Goal: Task Accomplishment & Management: Use online tool/utility

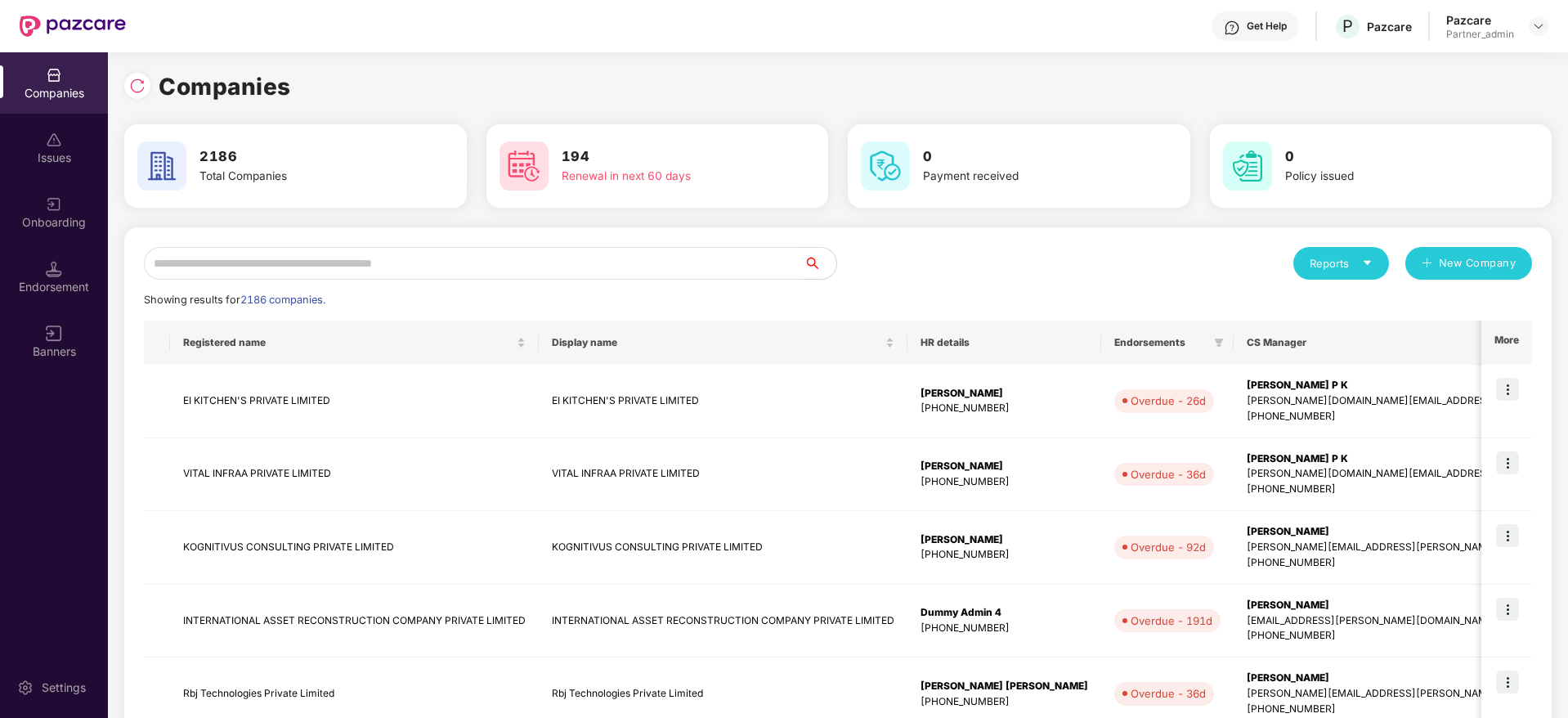
click at [467, 264] on input "text" at bounding box center [473, 264] width 659 height 33
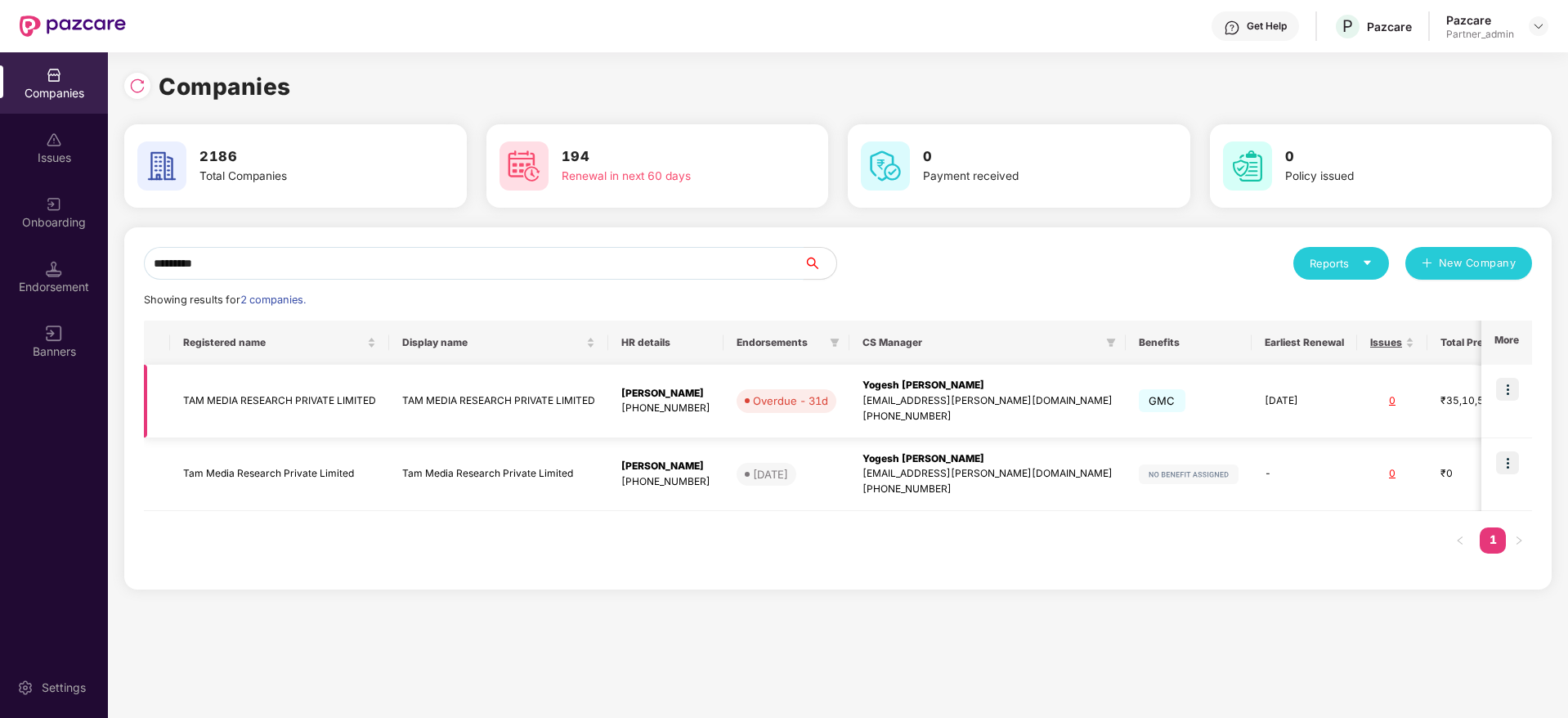
type input "*********"
click at [1517, 386] on img at bounding box center [1507, 389] width 22 height 22
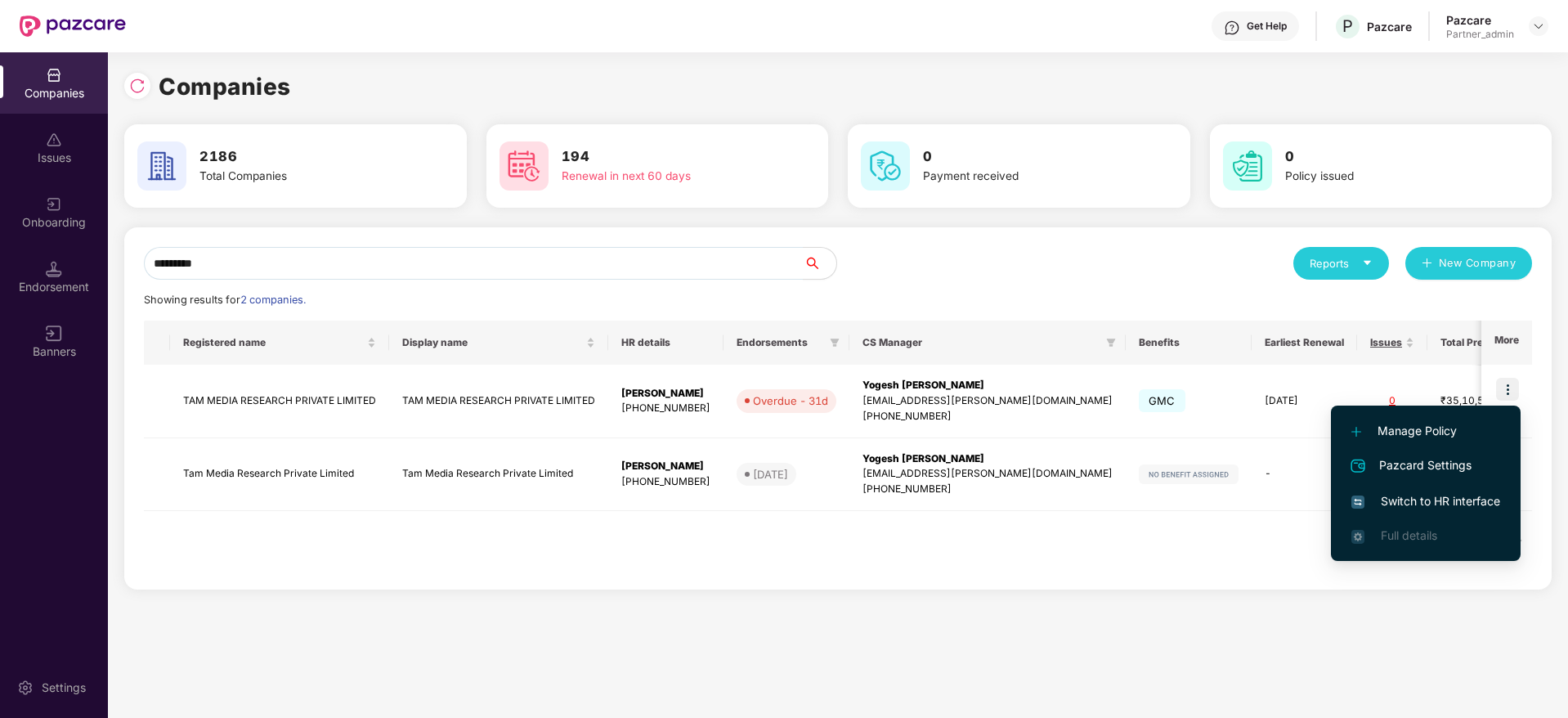
click at [1432, 496] on span "Switch to HR interface" at bounding box center [1425, 501] width 149 height 18
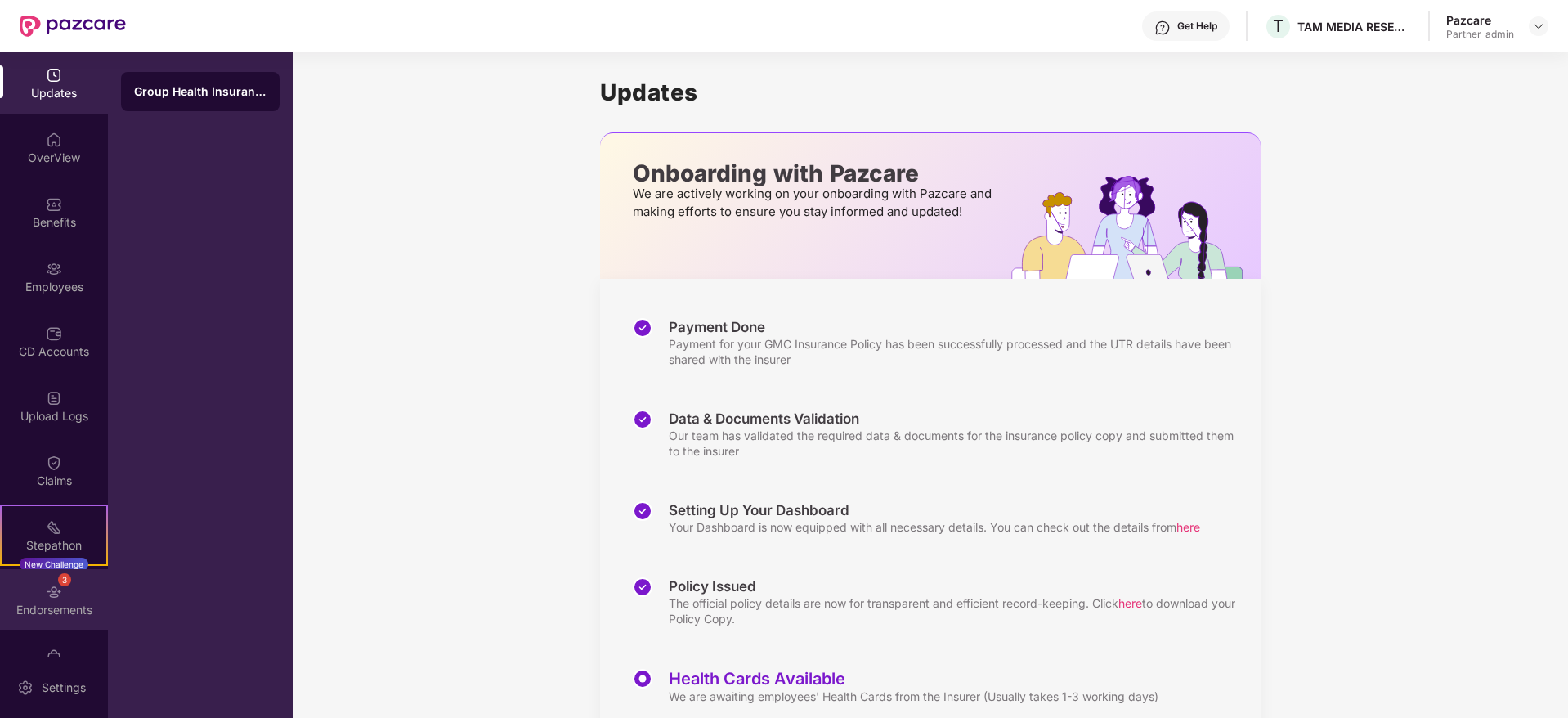
click at [35, 621] on div "3 Endorsements" at bounding box center [54, 599] width 108 height 61
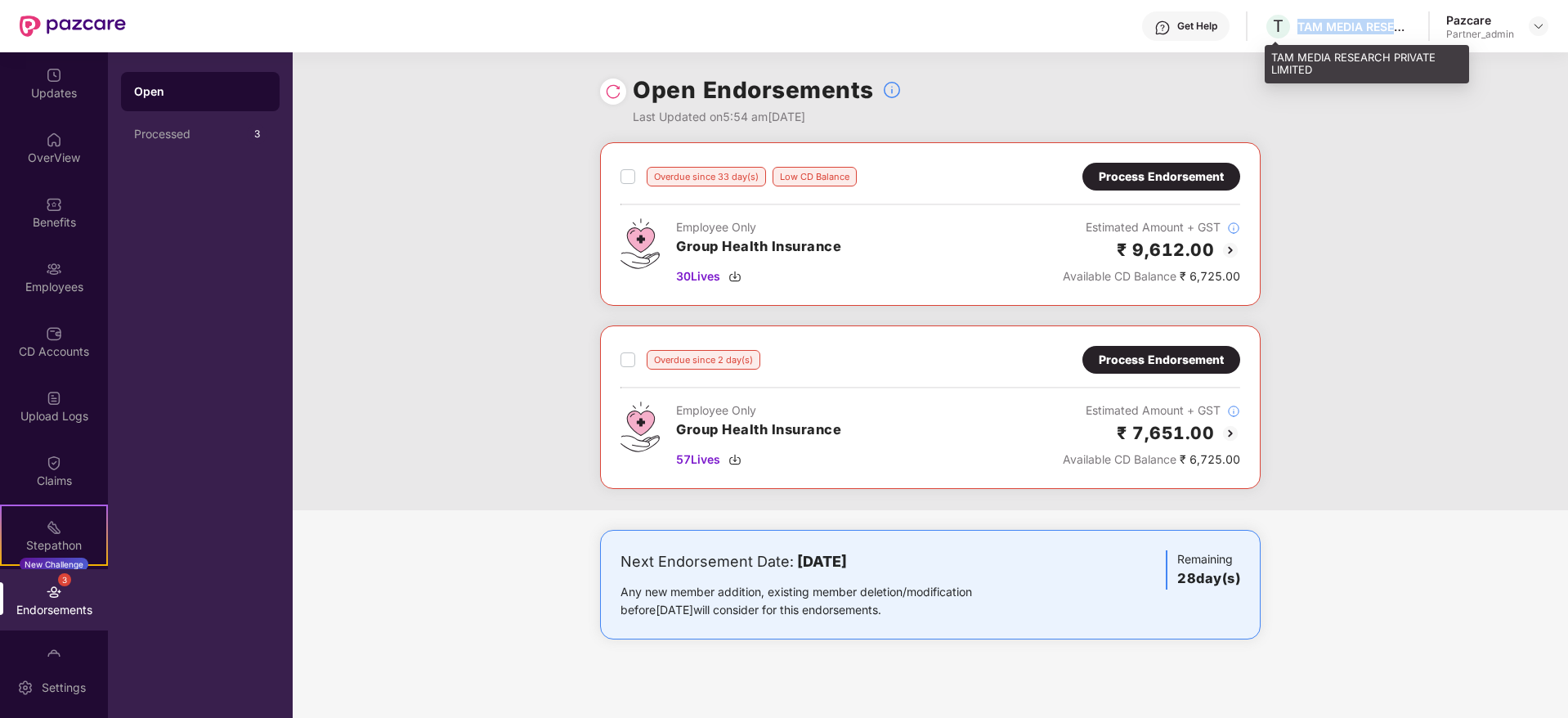
drag, startPoint x: 1299, startPoint y: 25, endPoint x: 1412, endPoint y: 22, distance: 113.0
click at [1398, 19] on div "TAM MEDIA RESEARCH PRIVATE LIMITED" at bounding box center [1354, 27] width 114 height 16
copy div "TAM MEDIA RESE"
click at [1538, 26] on img at bounding box center [1538, 26] width 13 height 13
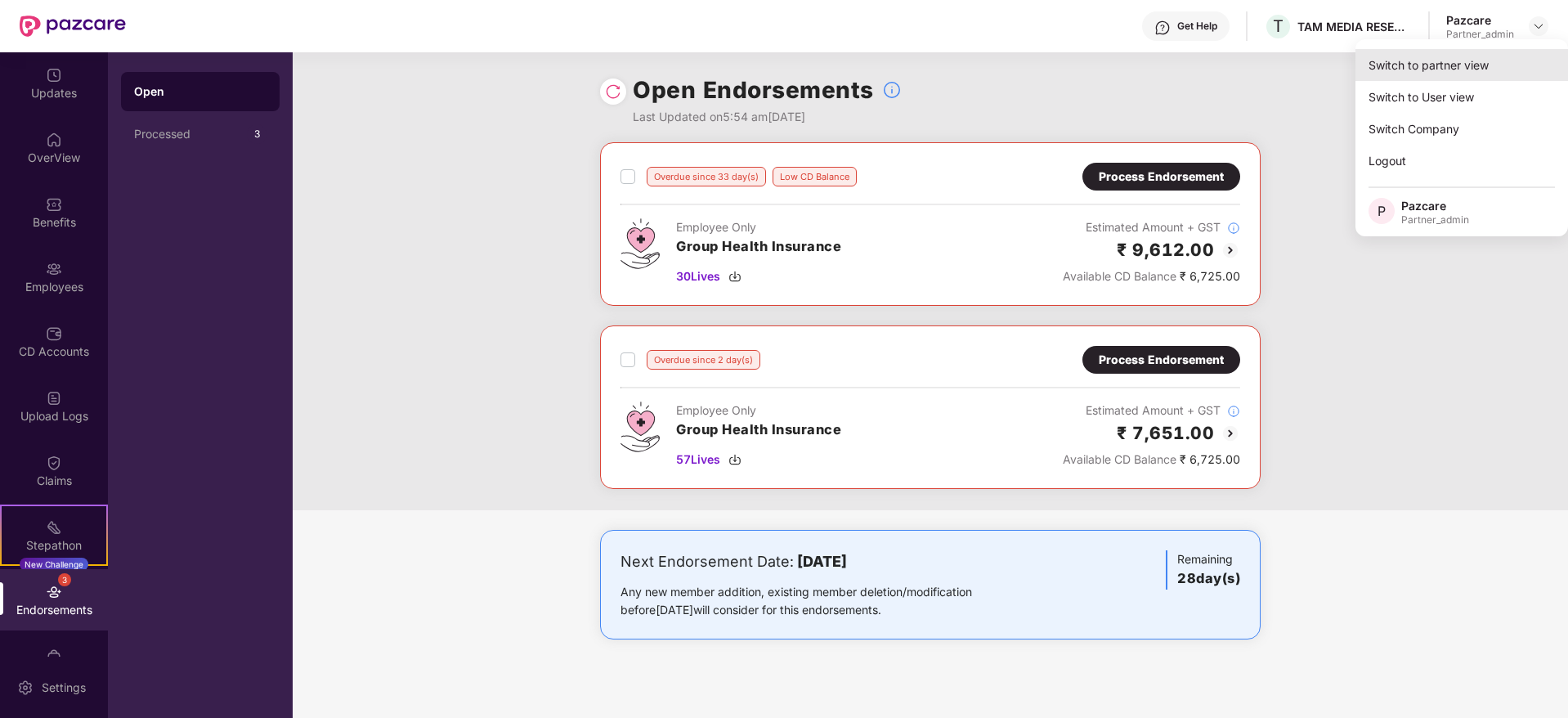
click at [1485, 66] on div "Switch to partner view" at bounding box center [1462, 65] width 213 height 32
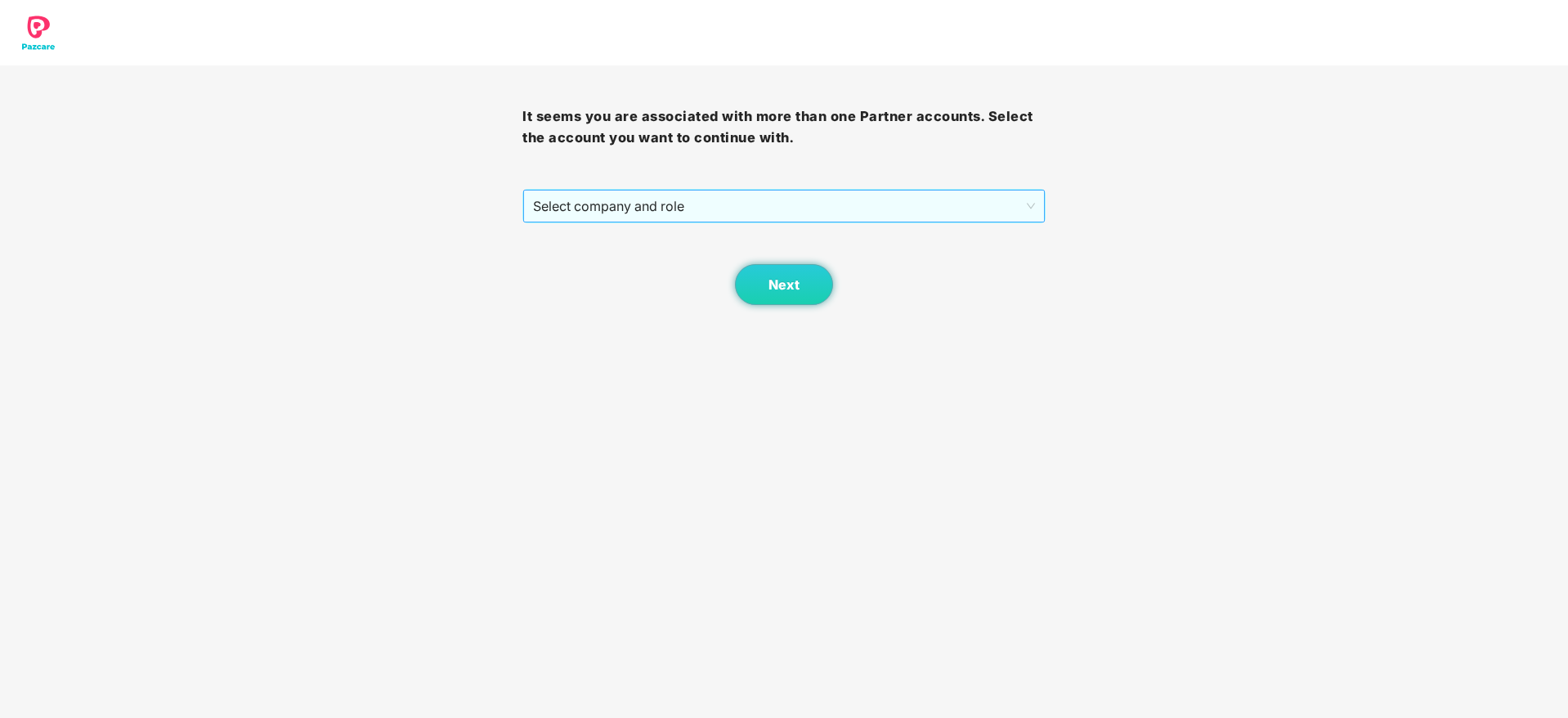
click at [768, 209] on span "Select company and role" at bounding box center [784, 206] width 501 height 31
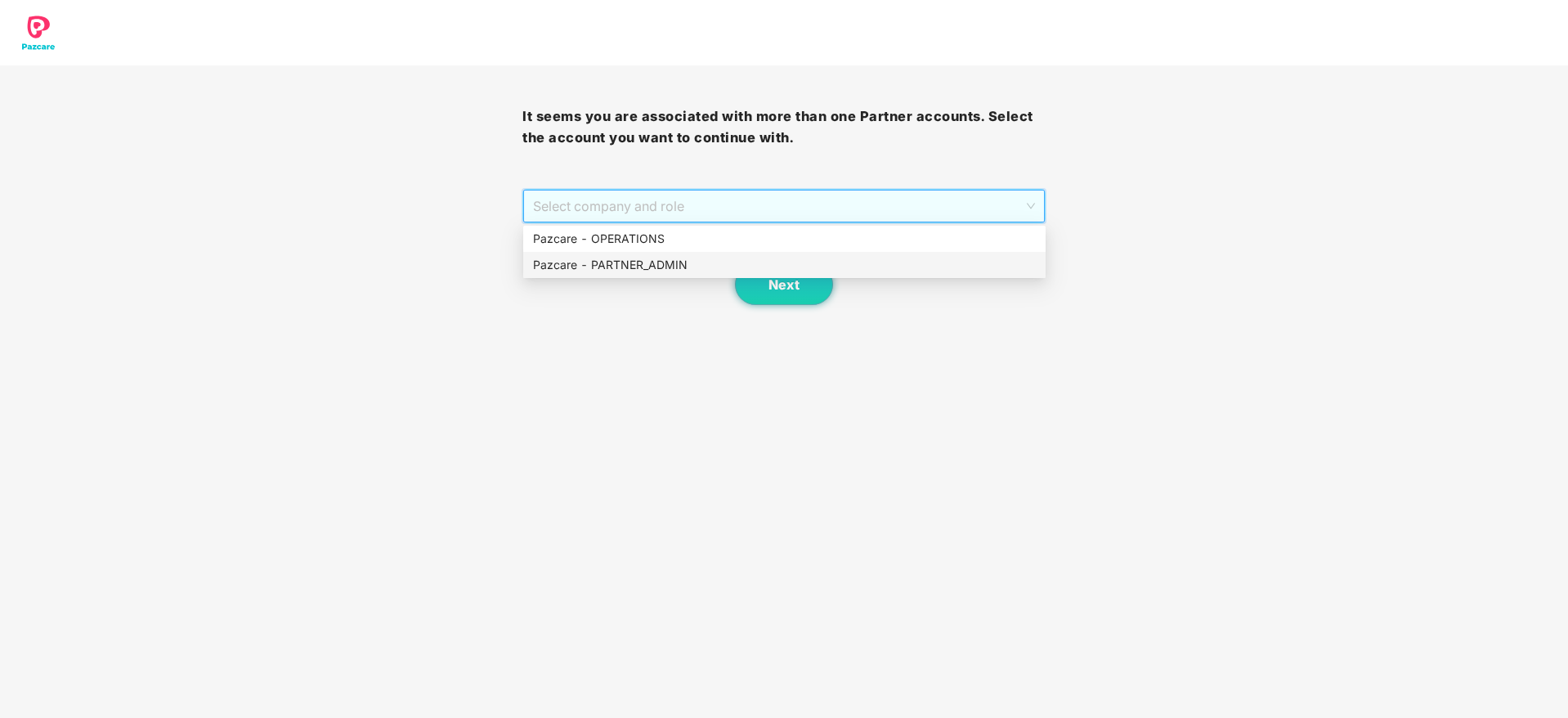
drag, startPoint x: 644, startPoint y: 260, endPoint x: 733, endPoint y: 274, distance: 90.1
click at [644, 260] on div "Pazcare - PARTNER_ADMIN" at bounding box center [784, 264] width 503 height 18
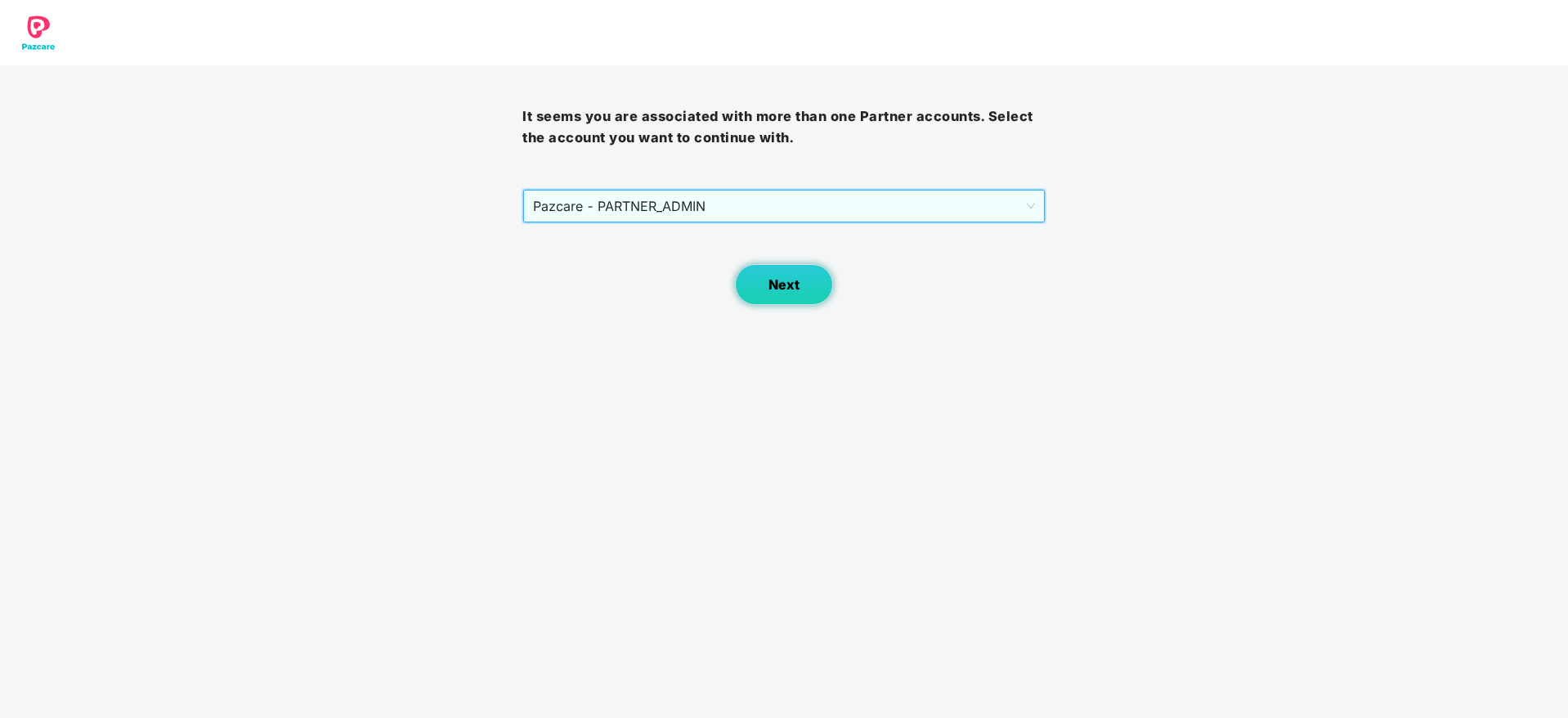
click at [746, 276] on button "Next" at bounding box center [784, 284] width 98 height 41
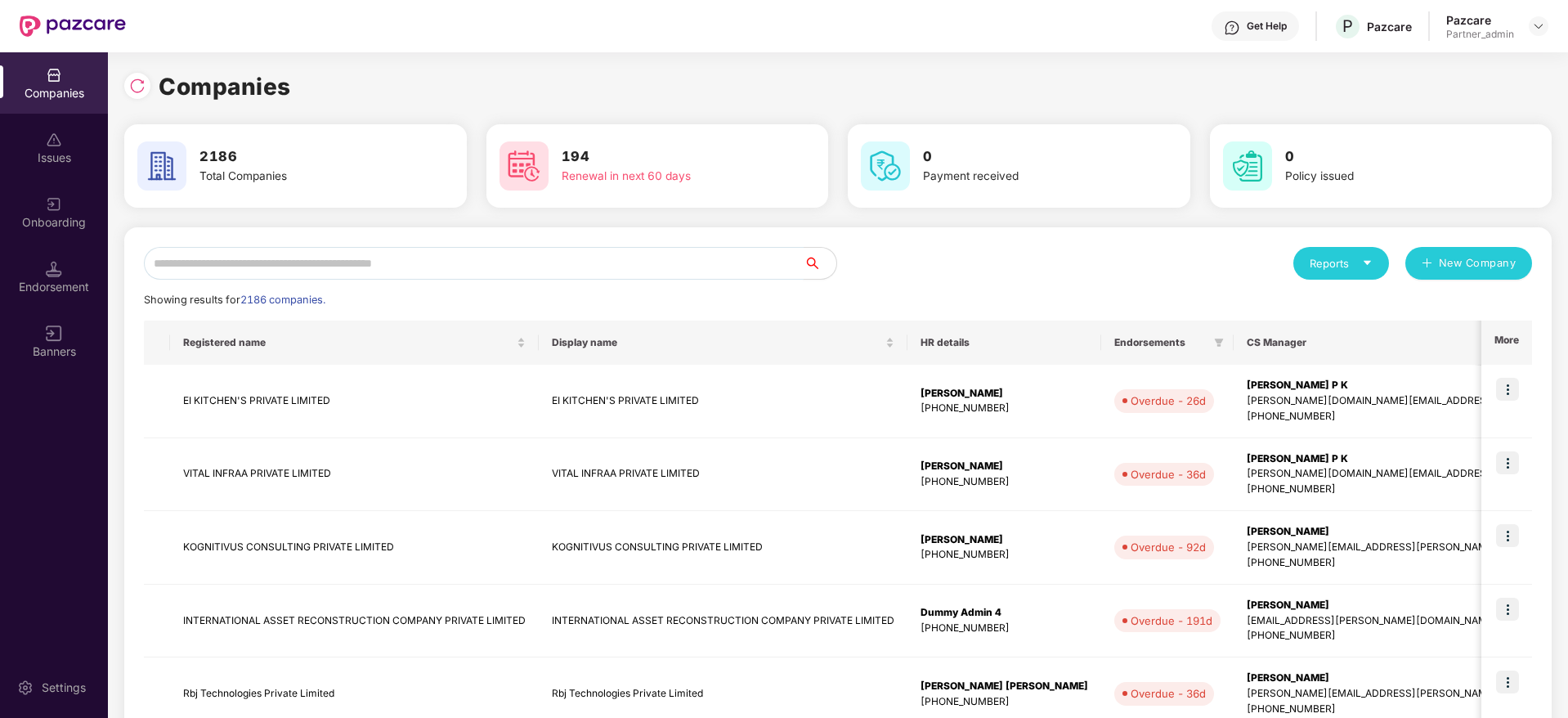
click at [358, 267] on input "text" at bounding box center [473, 264] width 659 height 33
paste input "**********"
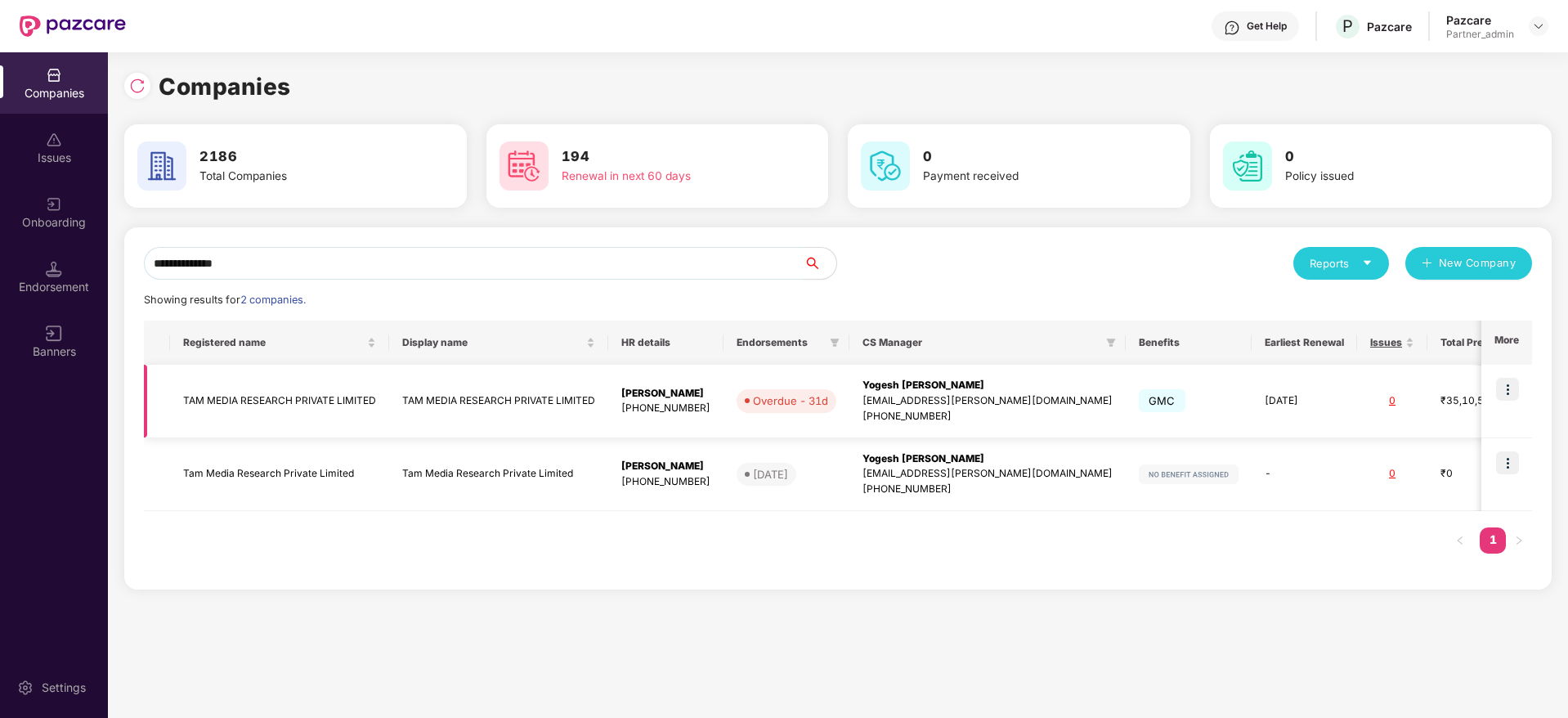
type input "**********"
click at [938, 384] on div "Yogesh [PERSON_NAME]" at bounding box center [987, 385] width 250 height 16
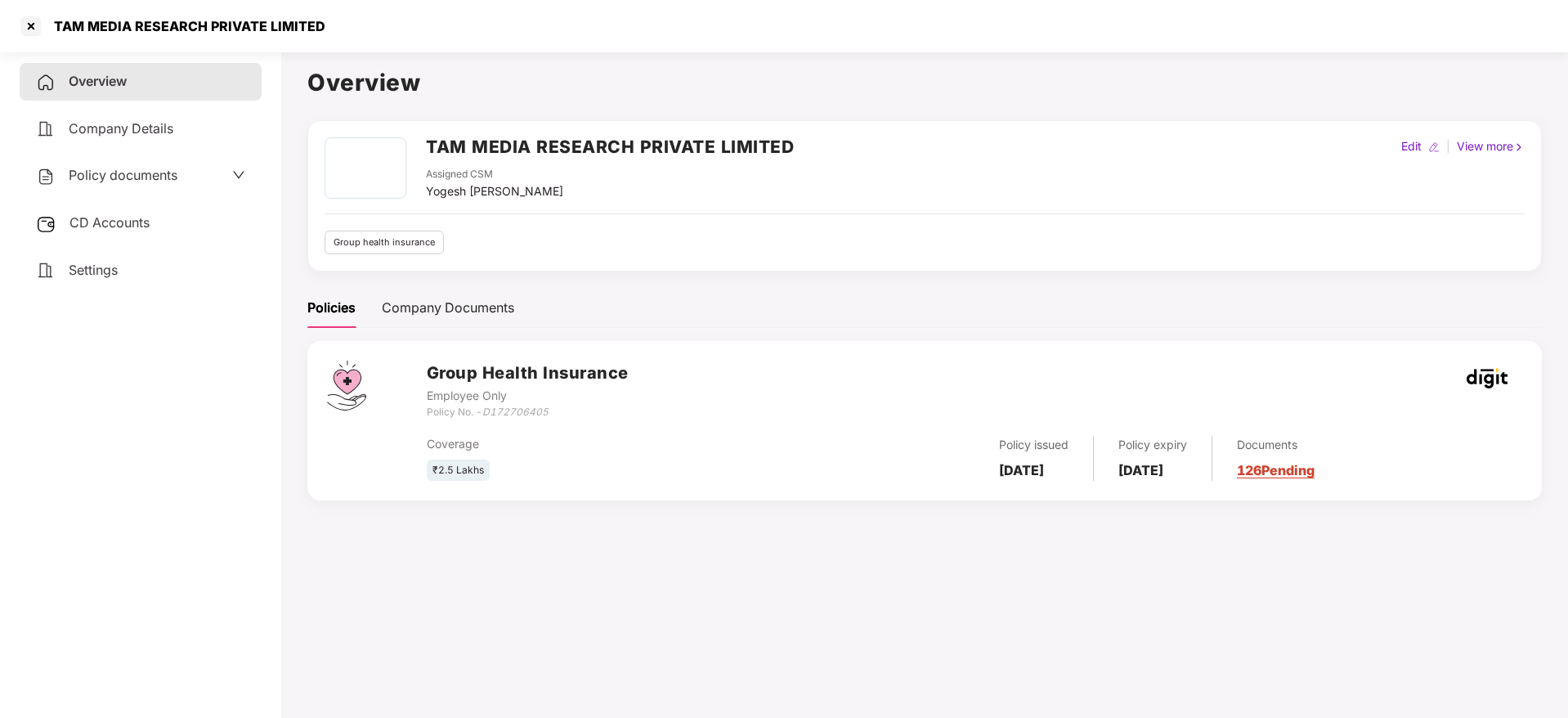
click at [111, 216] on span "CD Accounts" at bounding box center [109, 222] width 80 height 16
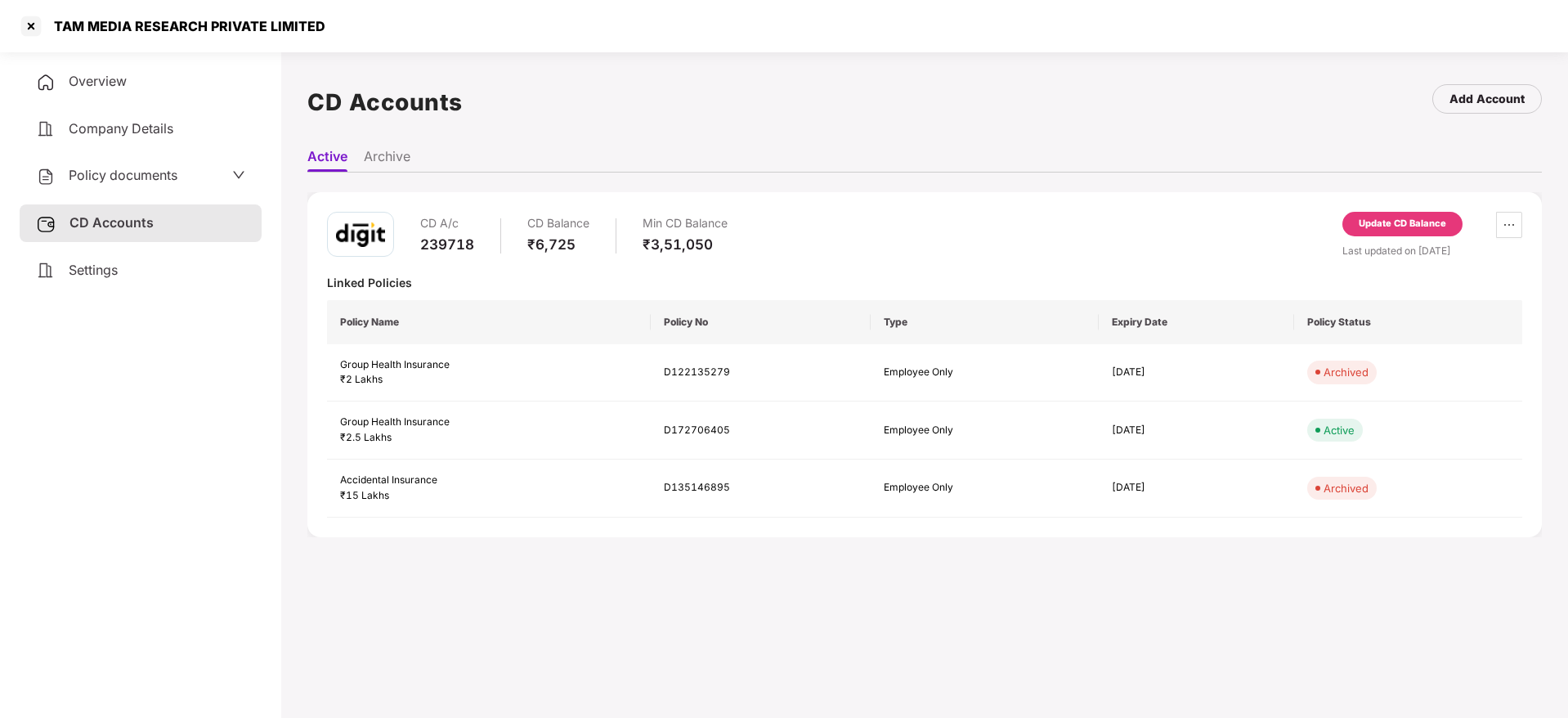
click at [1394, 213] on div "Update CD Balance" at bounding box center [1401, 224] width 120 height 24
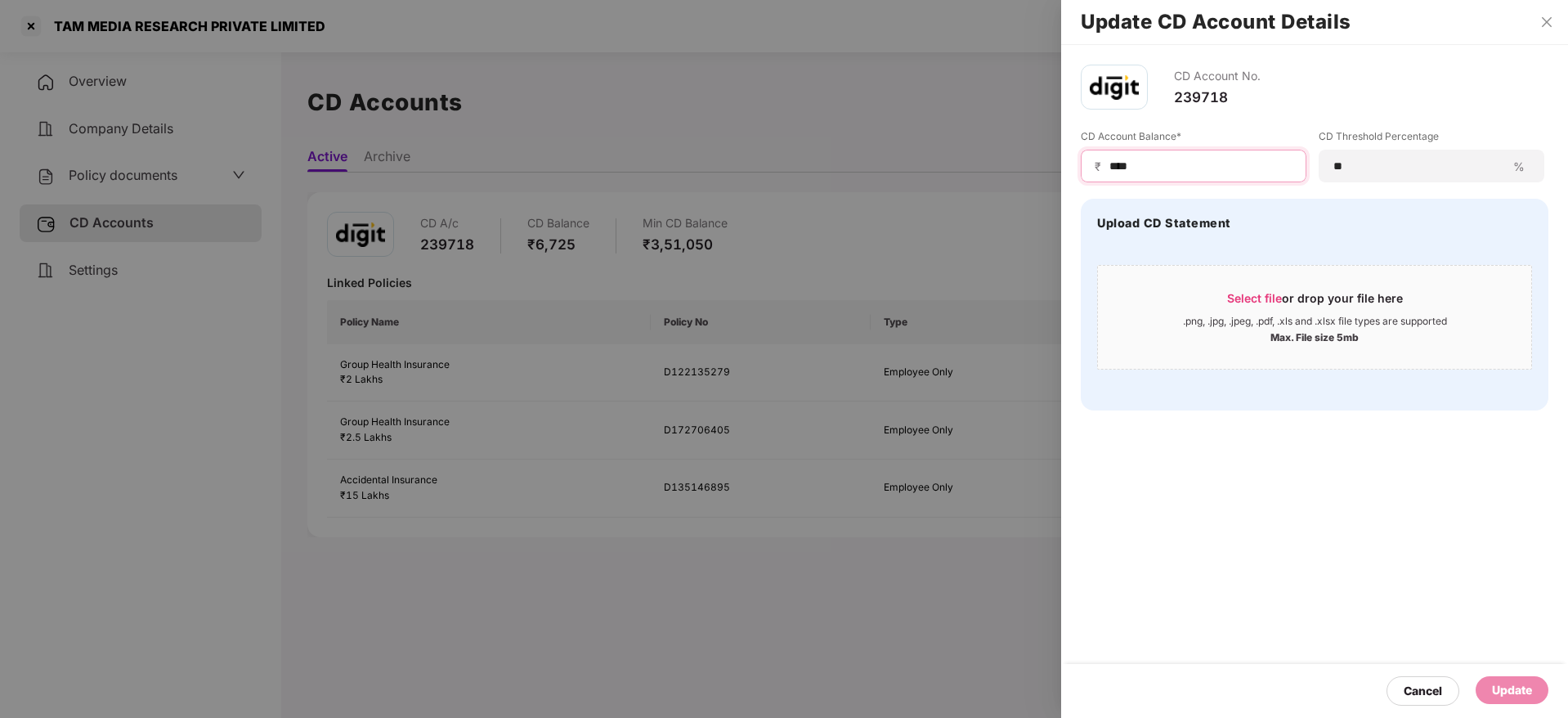
drag, startPoint x: 1216, startPoint y: 165, endPoint x: 874, endPoint y: 152, distance: 342.2
click at [887, 159] on div "Update CD Account Details CD Account No. 239718 CD Account Balance* ₹ **** CD T…" at bounding box center [784, 359] width 1568 height 718
paste input "*"
type input "*****"
click at [1275, 294] on span "Select file" at bounding box center [1254, 298] width 54 height 14
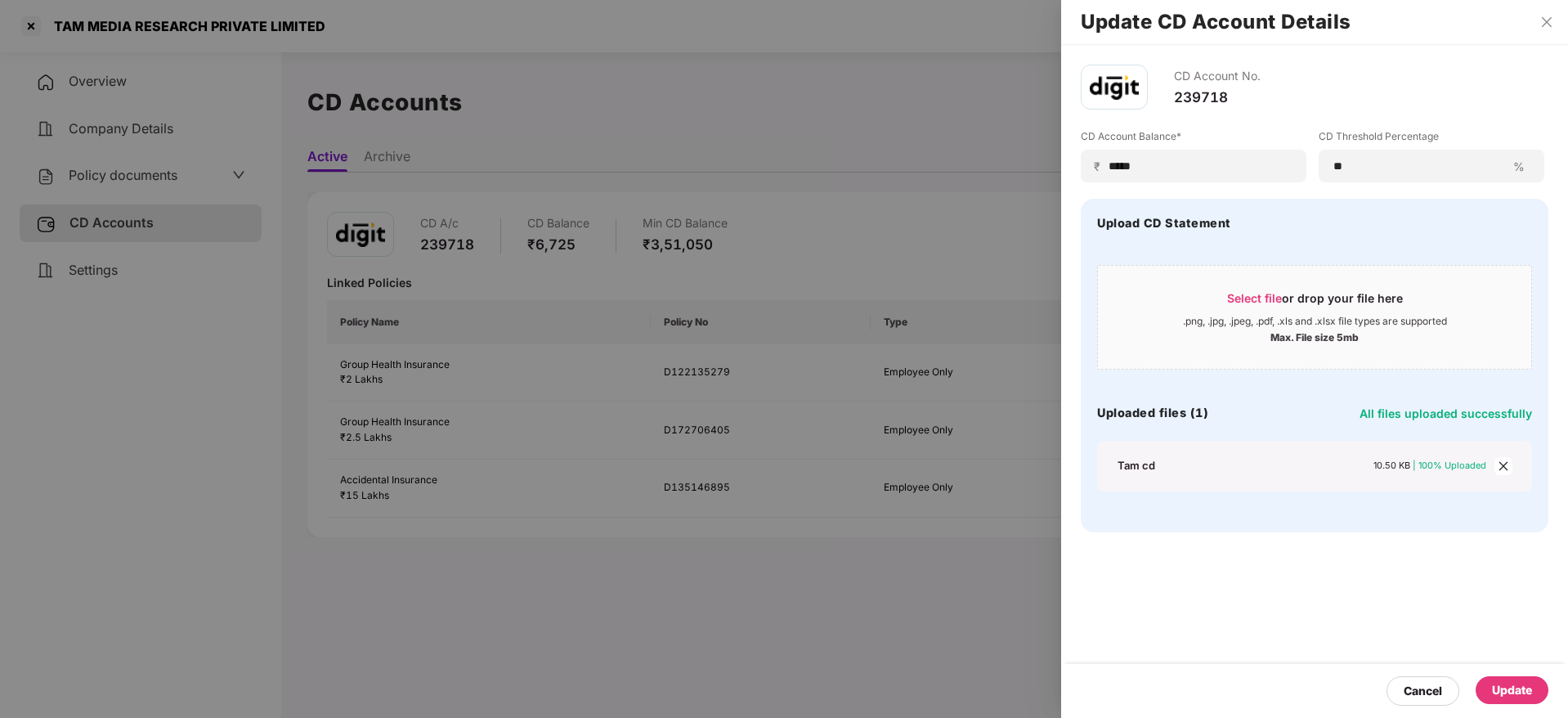
click at [1527, 689] on div "Update" at bounding box center [1512, 689] width 40 height 18
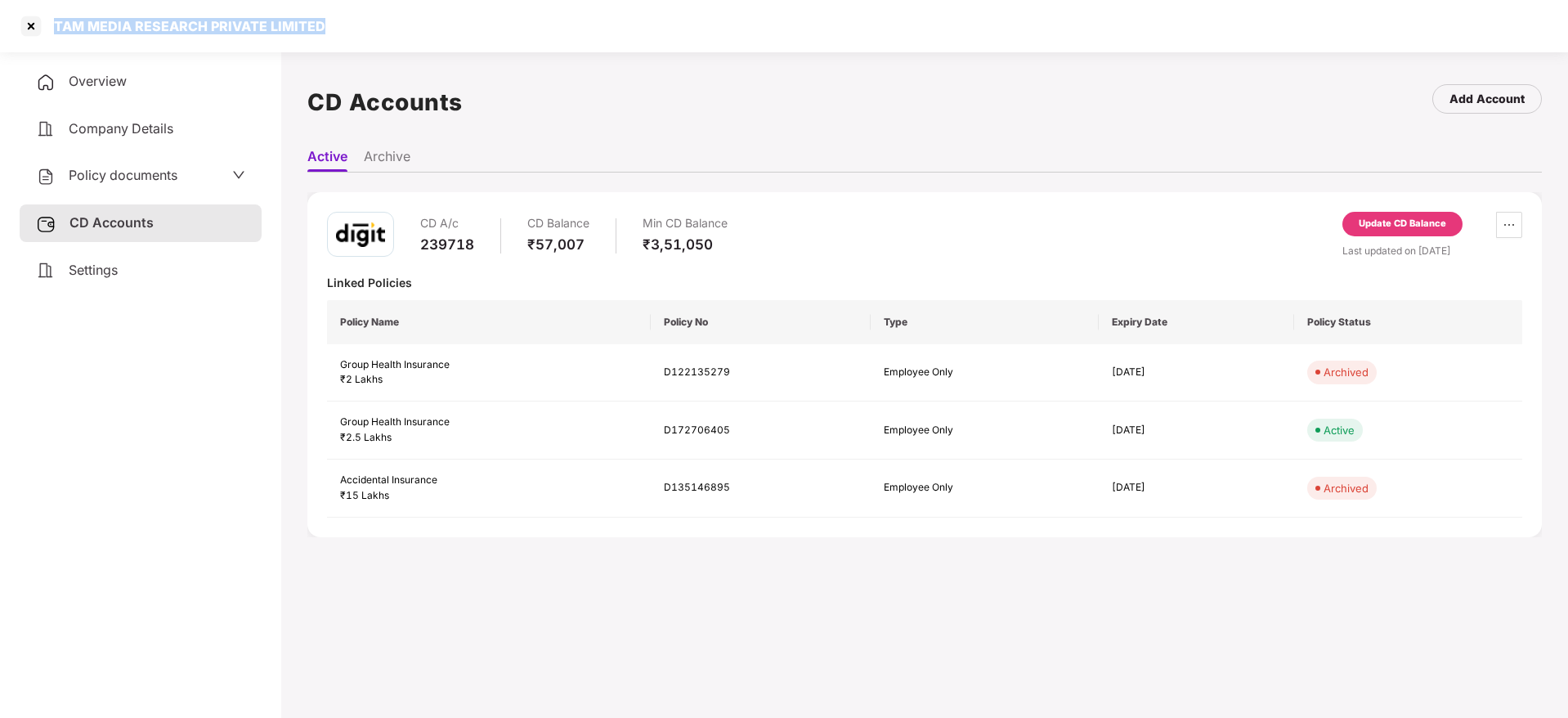
drag, startPoint x: 50, startPoint y: 20, endPoint x: 343, endPoint y: 33, distance: 293.3
click at [343, 33] on div "TAM MEDIA RESEARCH PRIVATE LIMITED" at bounding box center [784, 26] width 1568 height 53
copy div "TAM MEDIA RESEARCH PRIVATE LIMITED"
click at [34, 22] on div at bounding box center [31, 26] width 26 height 26
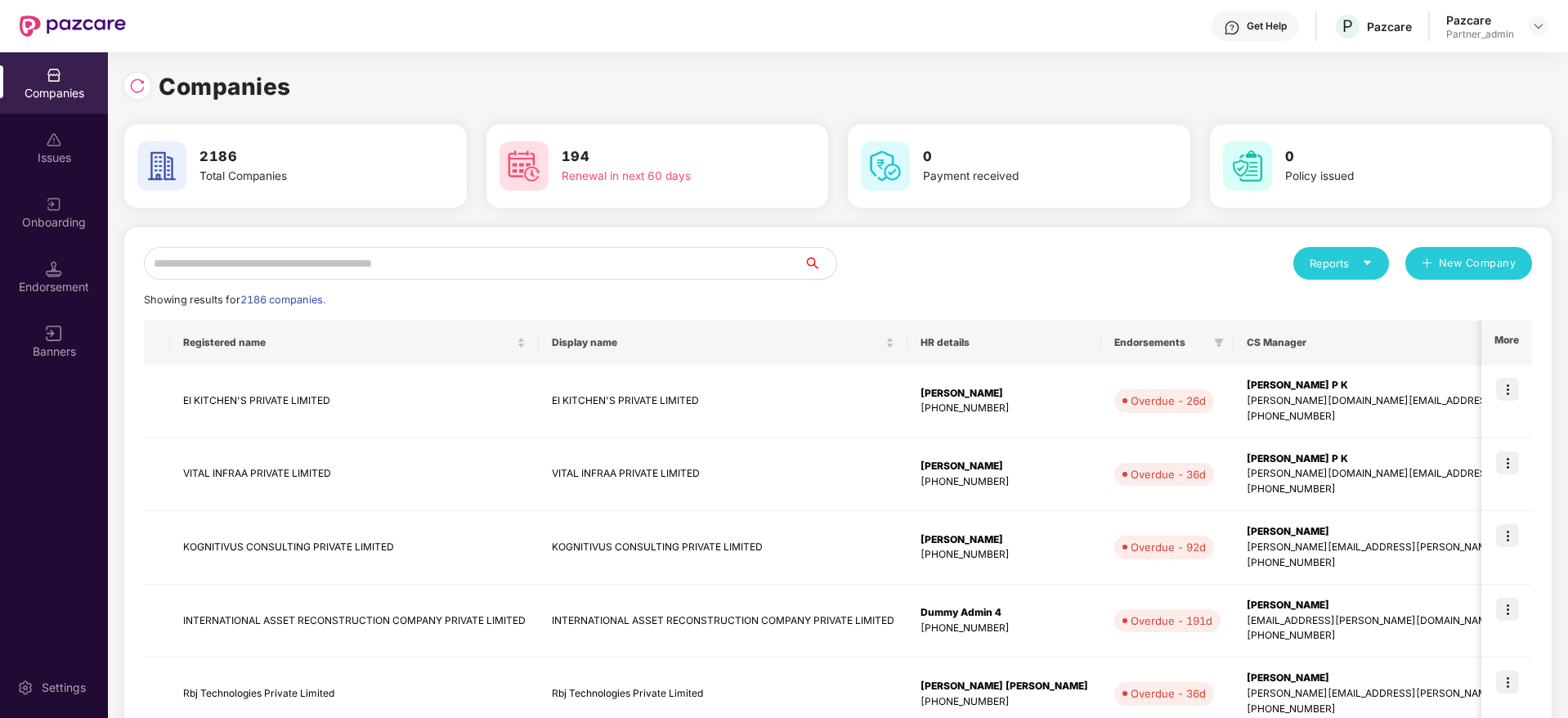
drag, startPoint x: 246, startPoint y: 284, endPoint x: 249, endPoint y: 276, distance: 8.5
click at [245, 284] on div "Reports New Company Showing results for 2186 companies. Registered name Display…" at bounding box center [838, 701] width 1387 height 908
click at [250, 273] on input "text" at bounding box center [473, 264] width 659 height 33
paste input "**********"
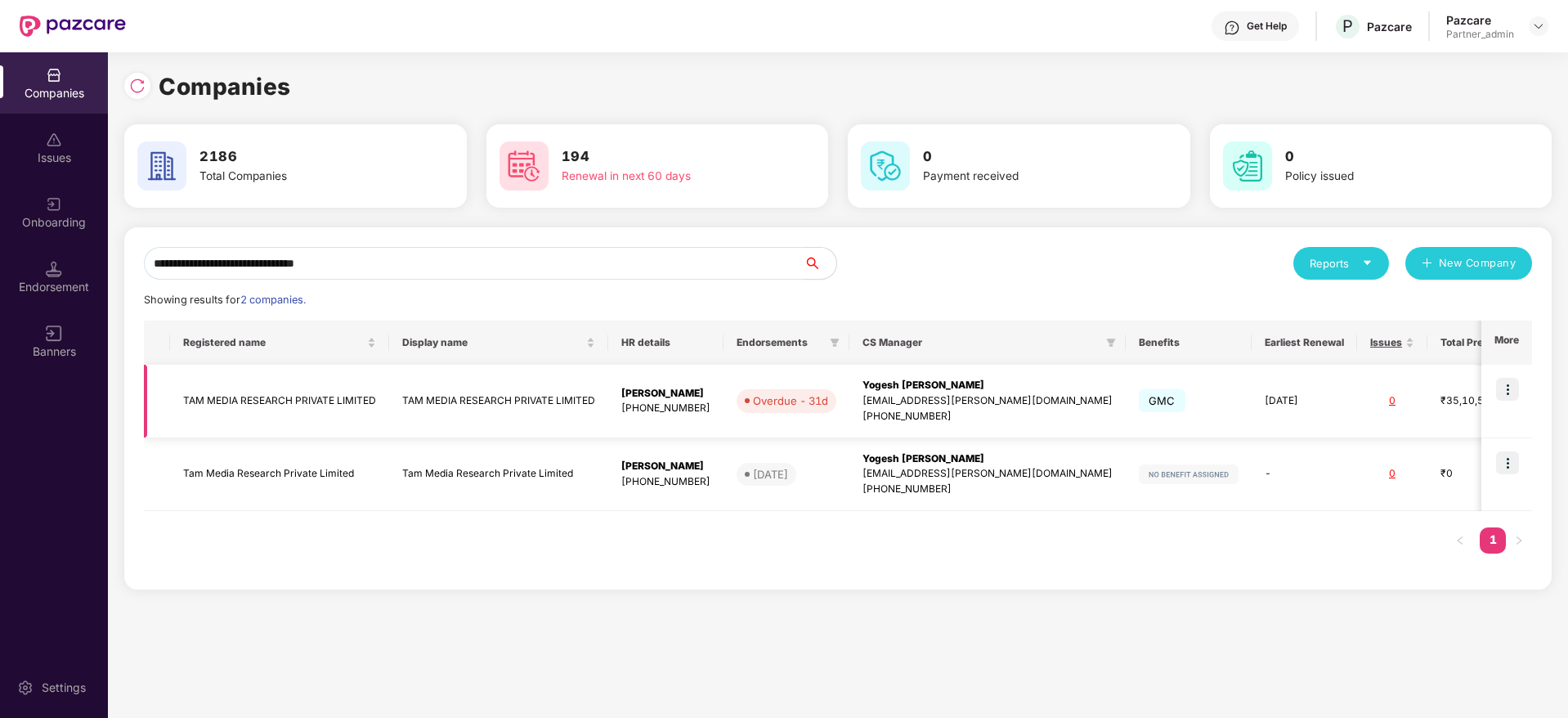
type input "**********"
click at [1509, 380] on img at bounding box center [1507, 389] width 22 height 22
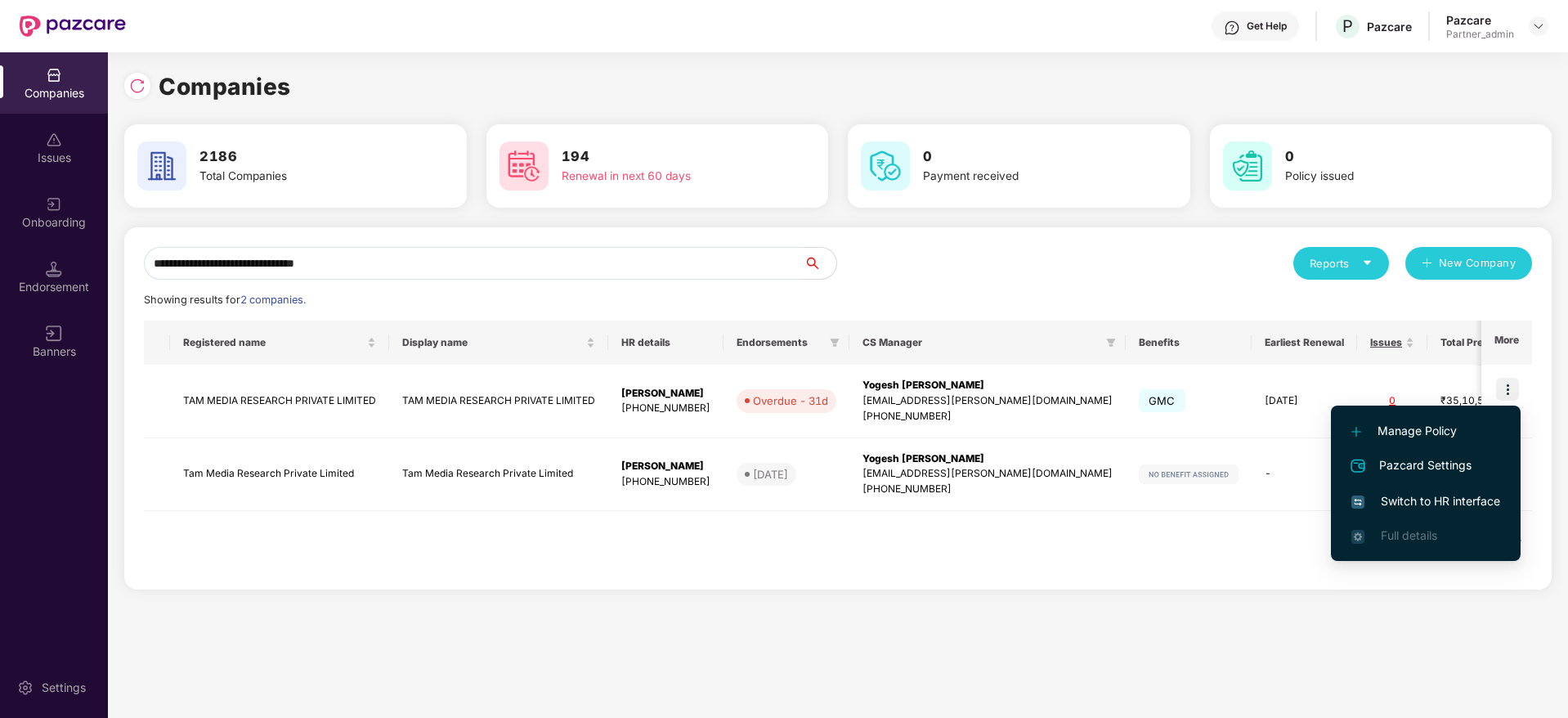
click at [1447, 499] on span "Switch to HR interface" at bounding box center [1425, 501] width 149 height 18
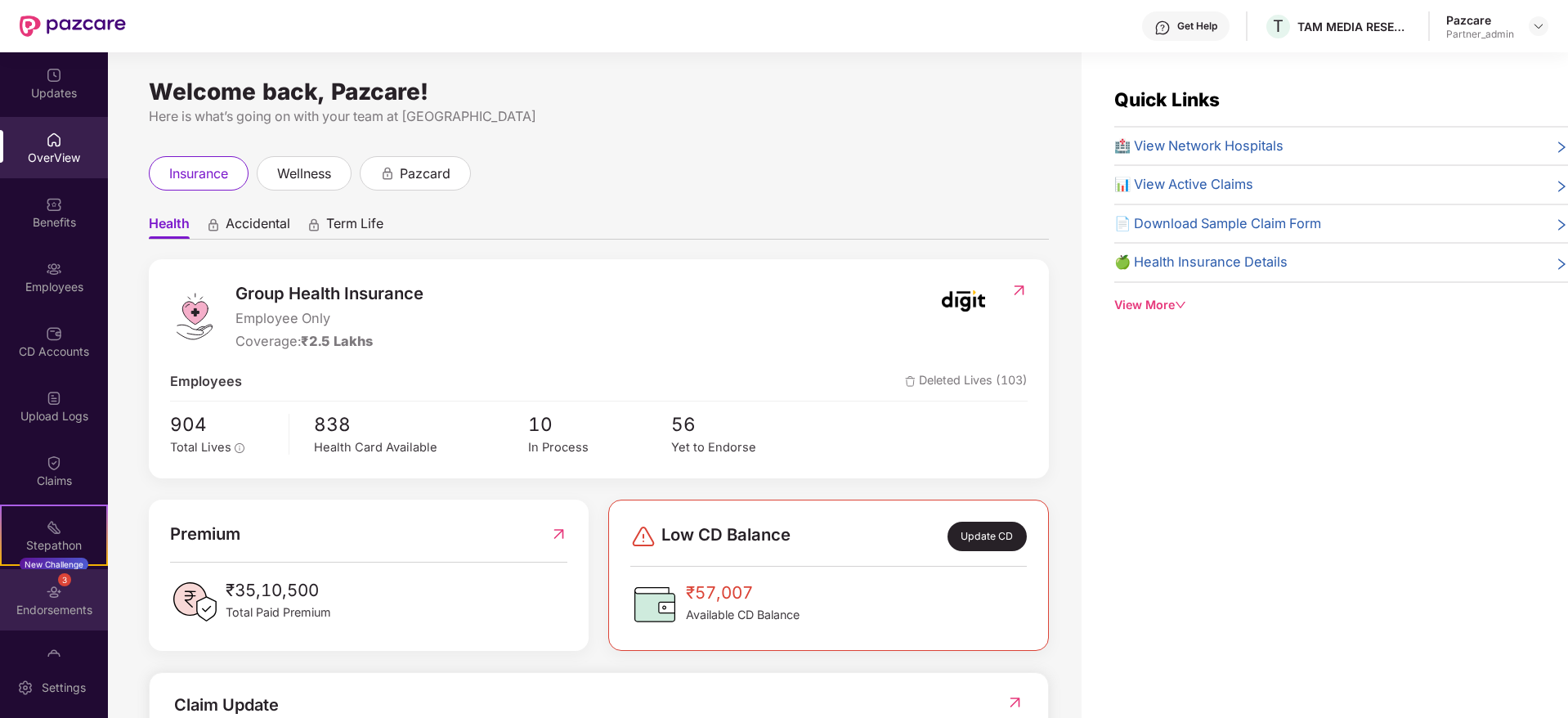
click at [76, 594] on div "3 Endorsements" at bounding box center [54, 599] width 108 height 61
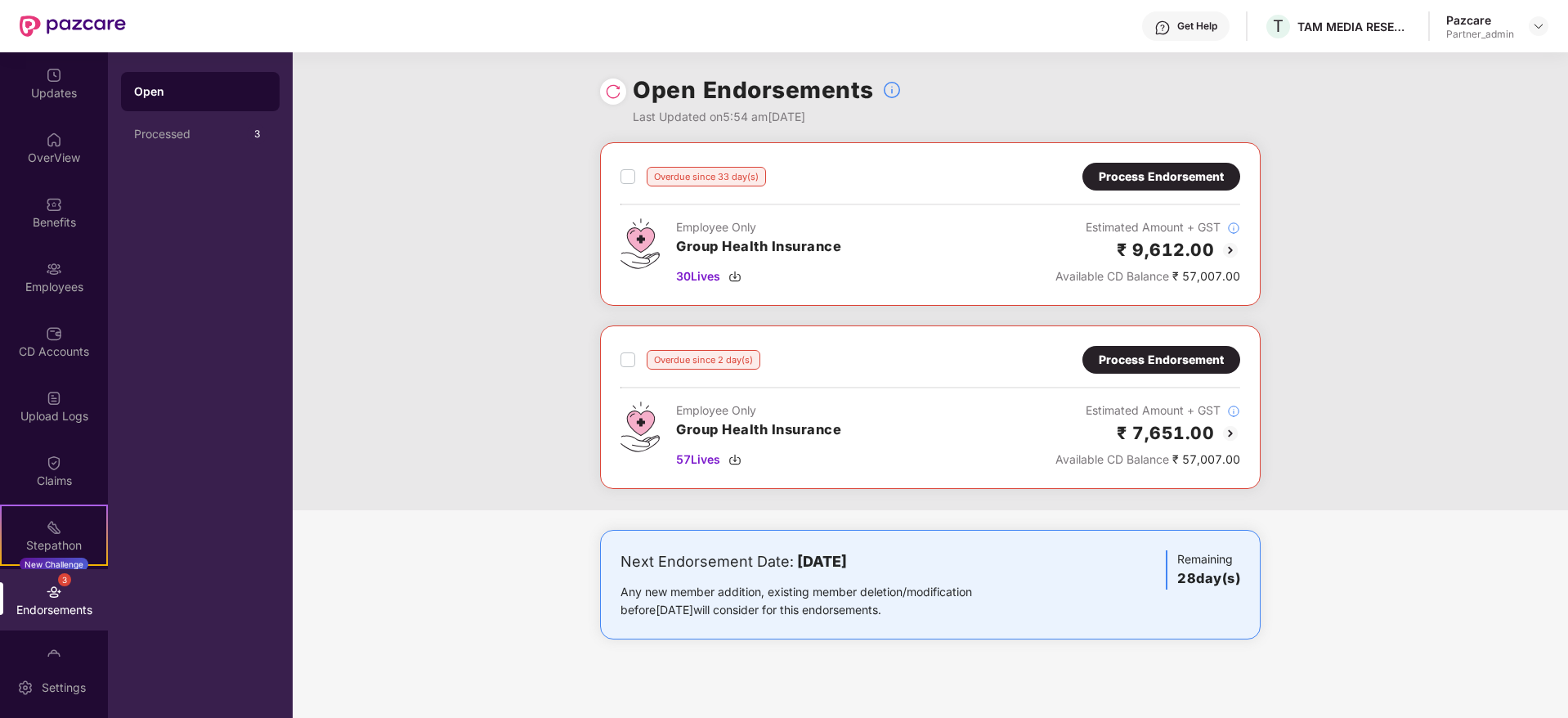
click at [1151, 169] on div "Process Endorsement" at bounding box center [1161, 176] width 125 height 18
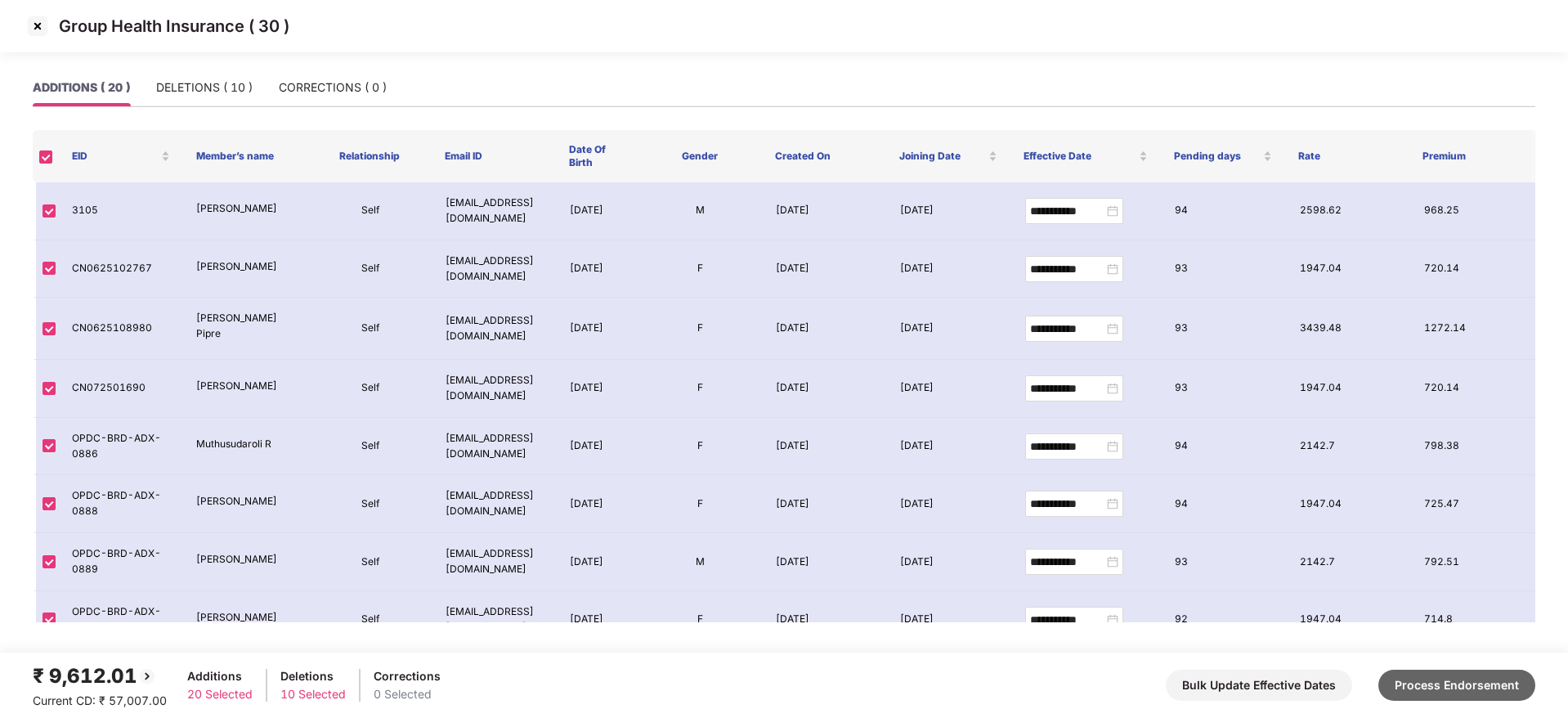
click at [1499, 689] on button "Process Endorsement" at bounding box center [1457, 685] width 157 height 31
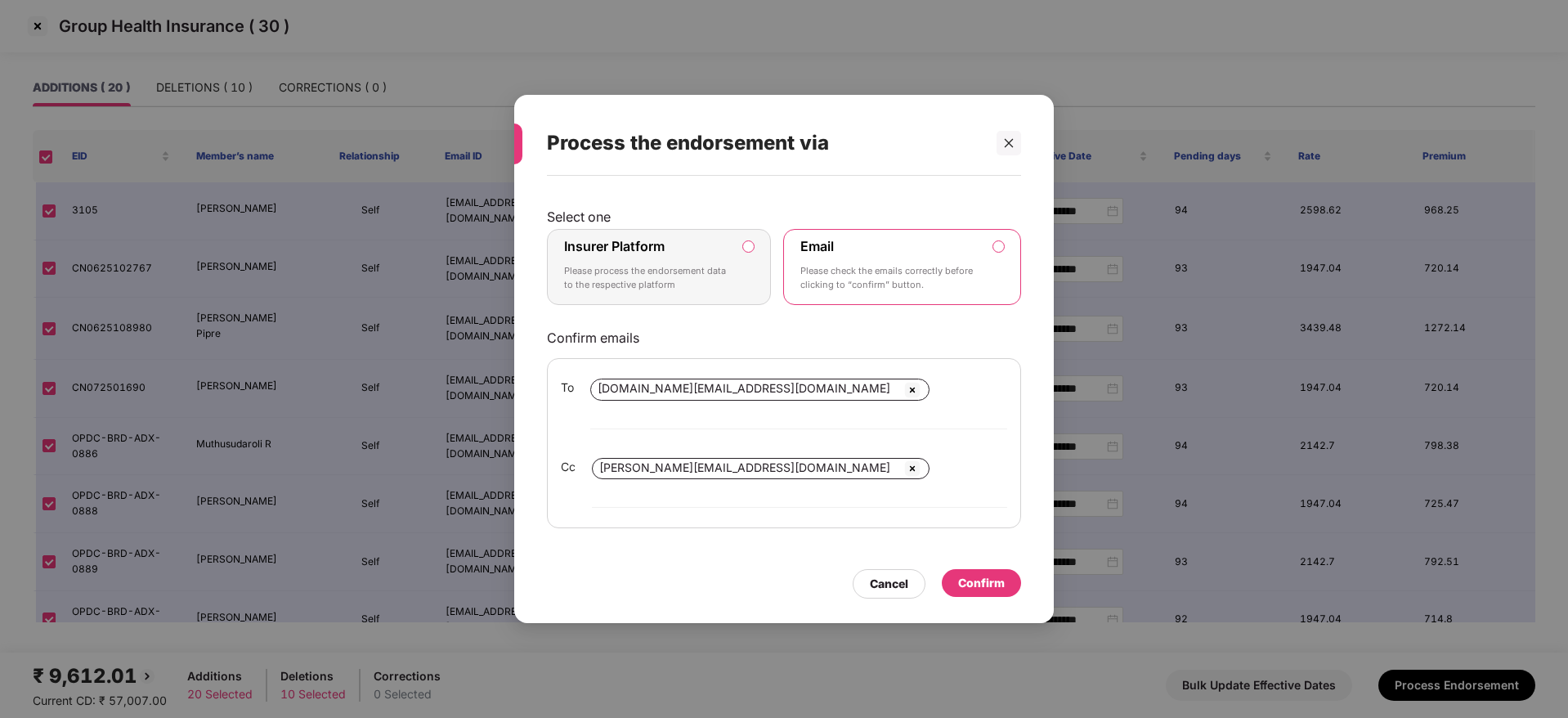
click at [709, 293] on p "Please process the endorsement data to the respective platform" at bounding box center [647, 278] width 167 height 29
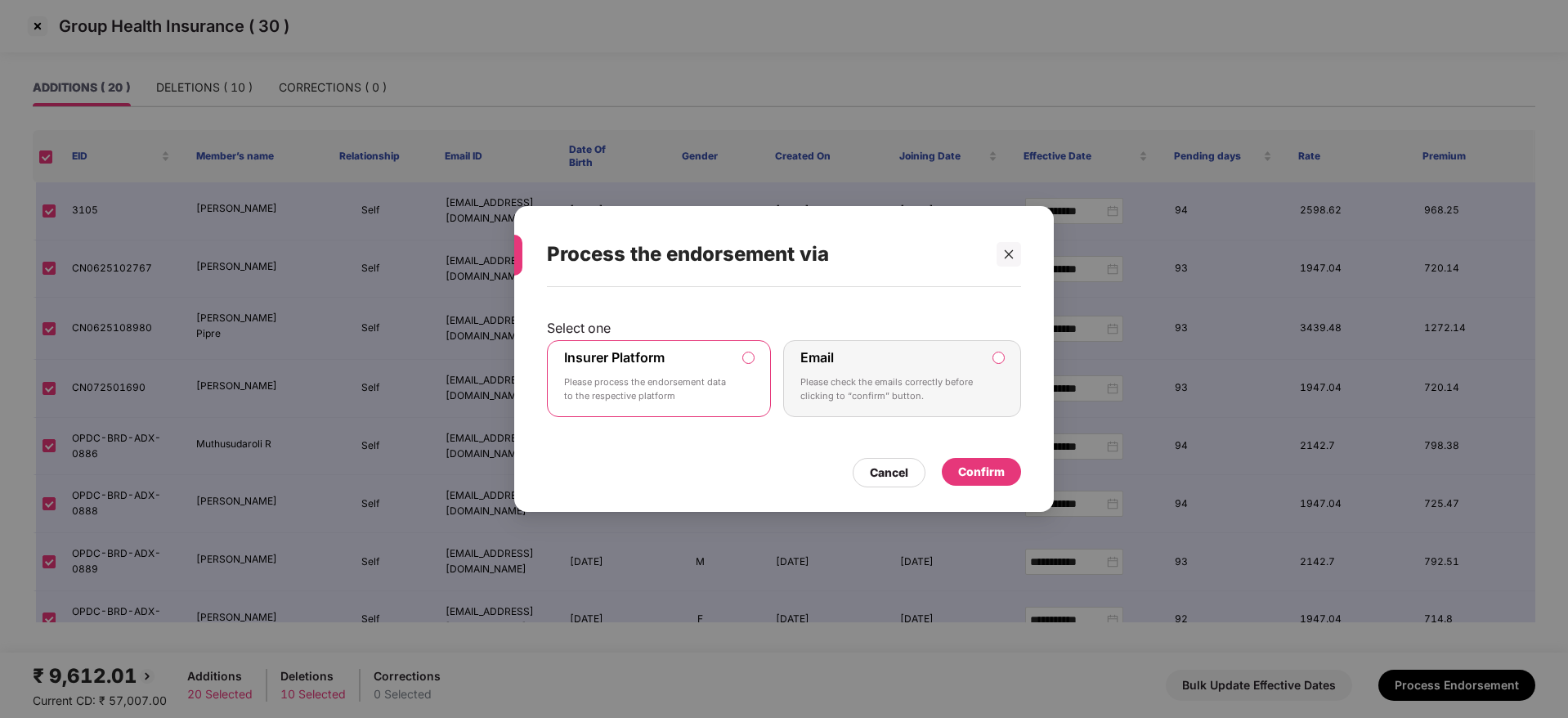
click at [979, 466] on div "Confirm" at bounding box center [981, 471] width 47 height 18
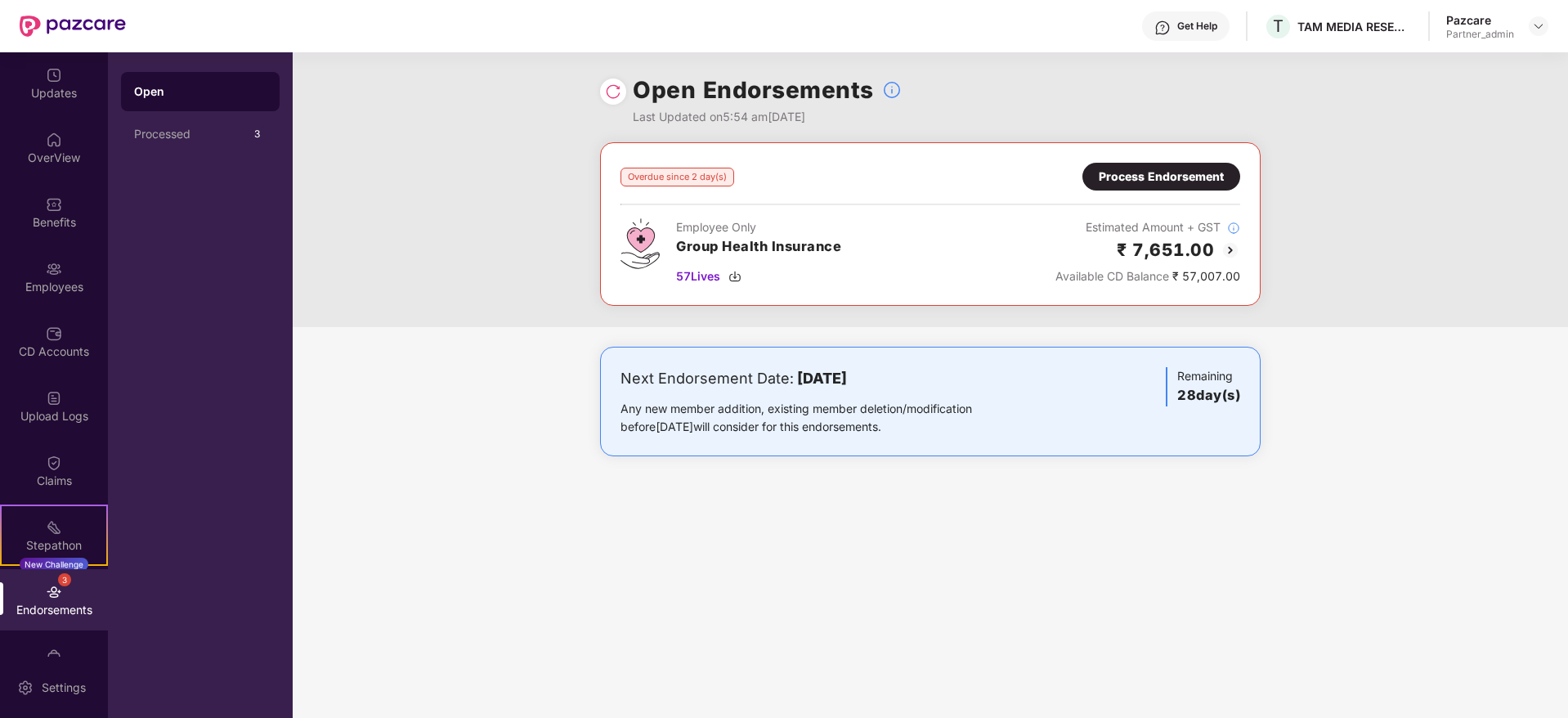
click at [1151, 171] on div "Process Endorsement" at bounding box center [1161, 176] width 125 height 18
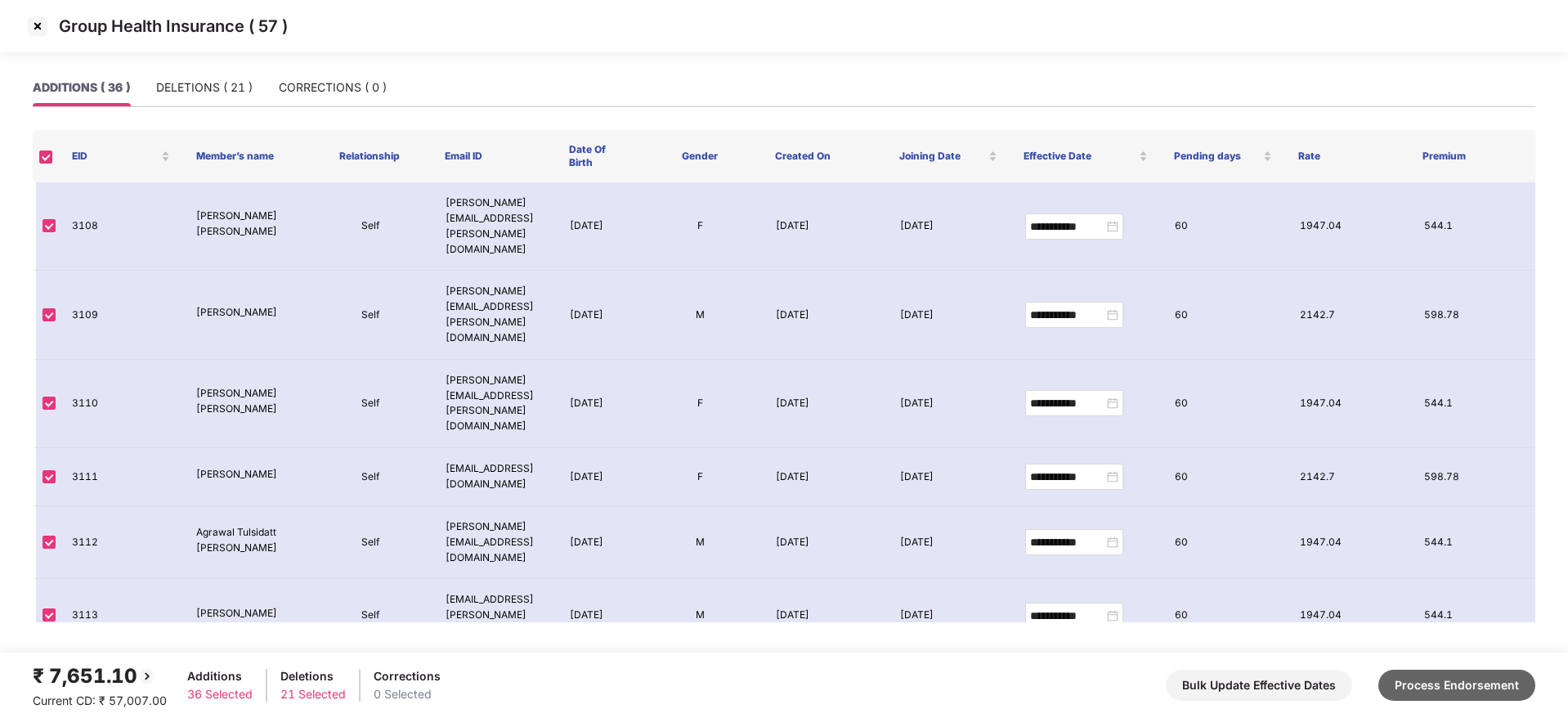
click at [1457, 683] on button "Process Endorsement" at bounding box center [1457, 685] width 157 height 31
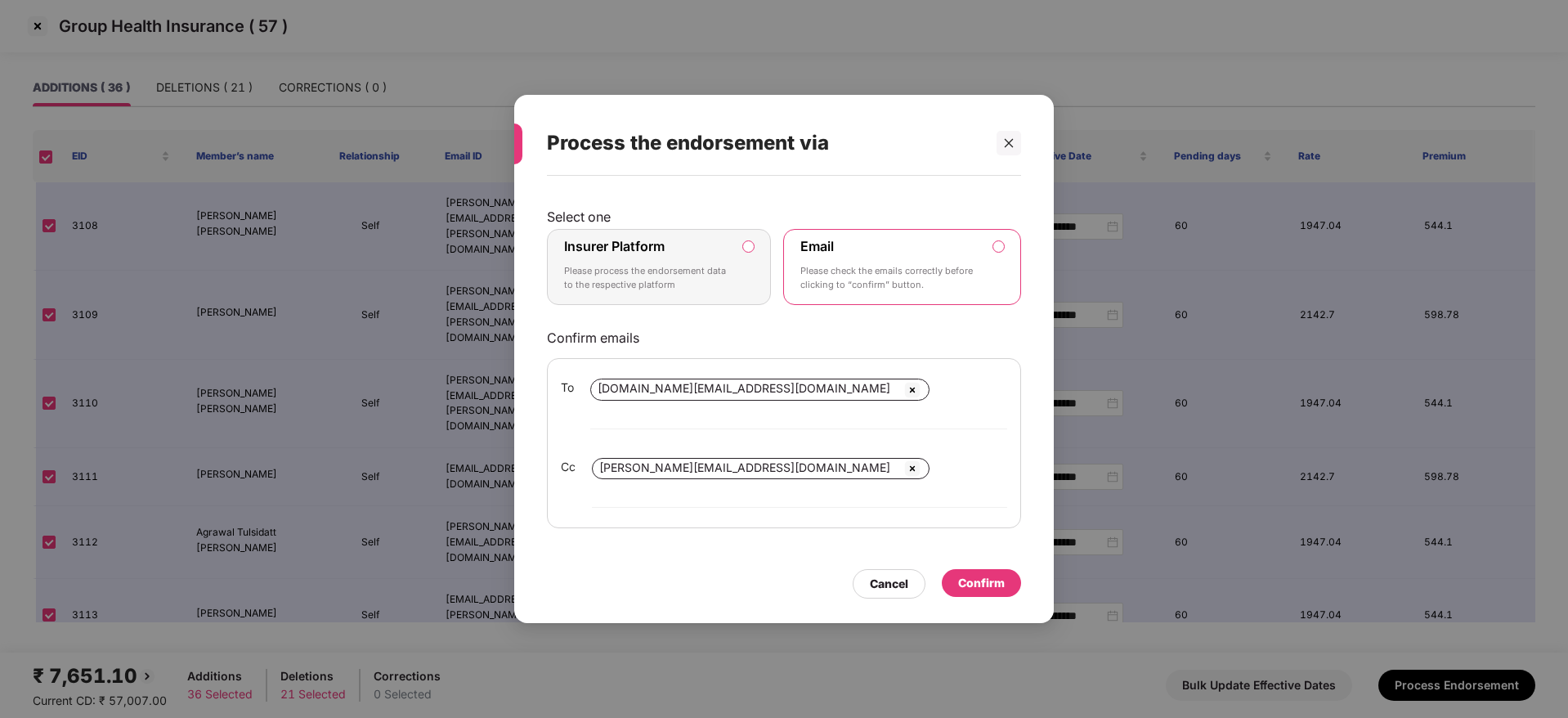
click at [605, 254] on label "Insurer Platform" at bounding box center [614, 245] width 100 height 16
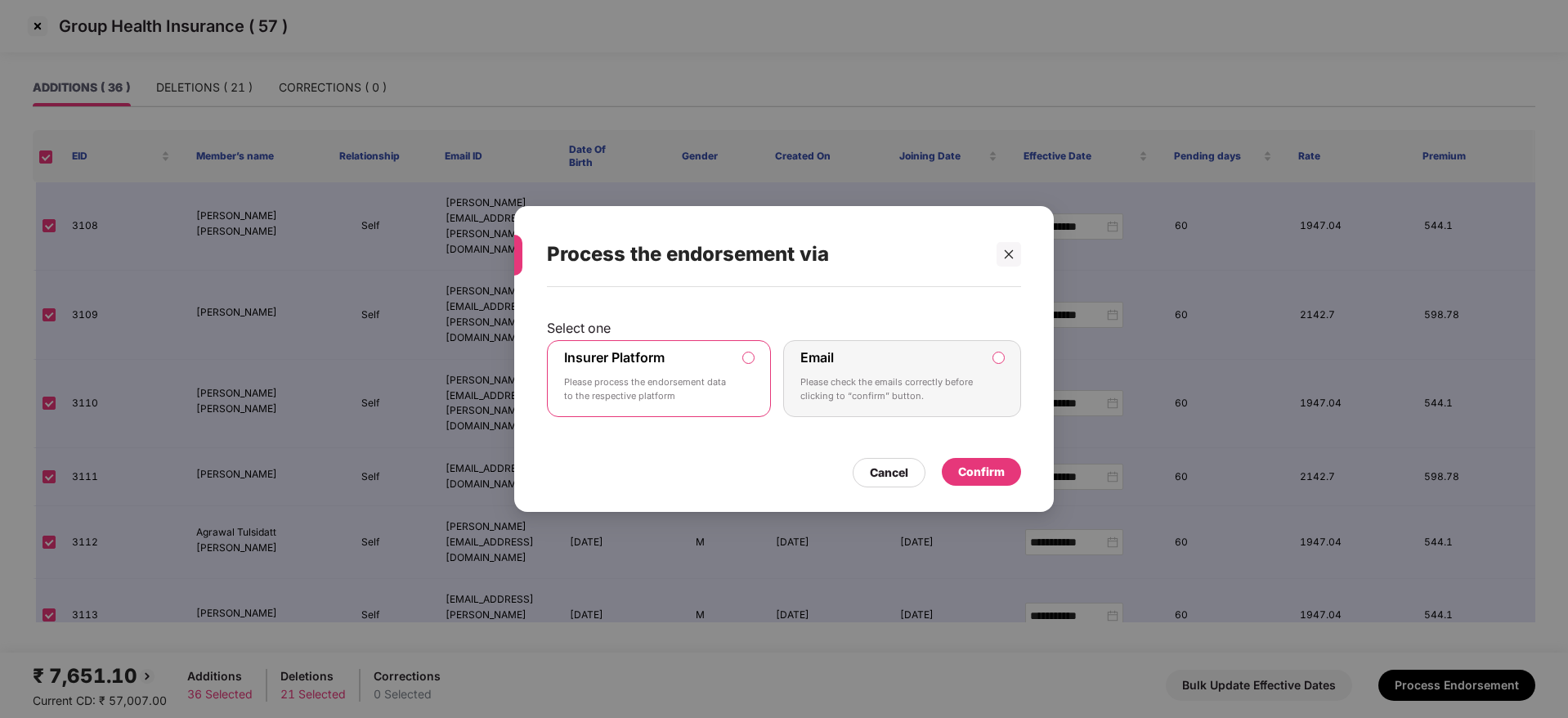
click at [996, 469] on div "Confirm" at bounding box center [981, 471] width 47 height 18
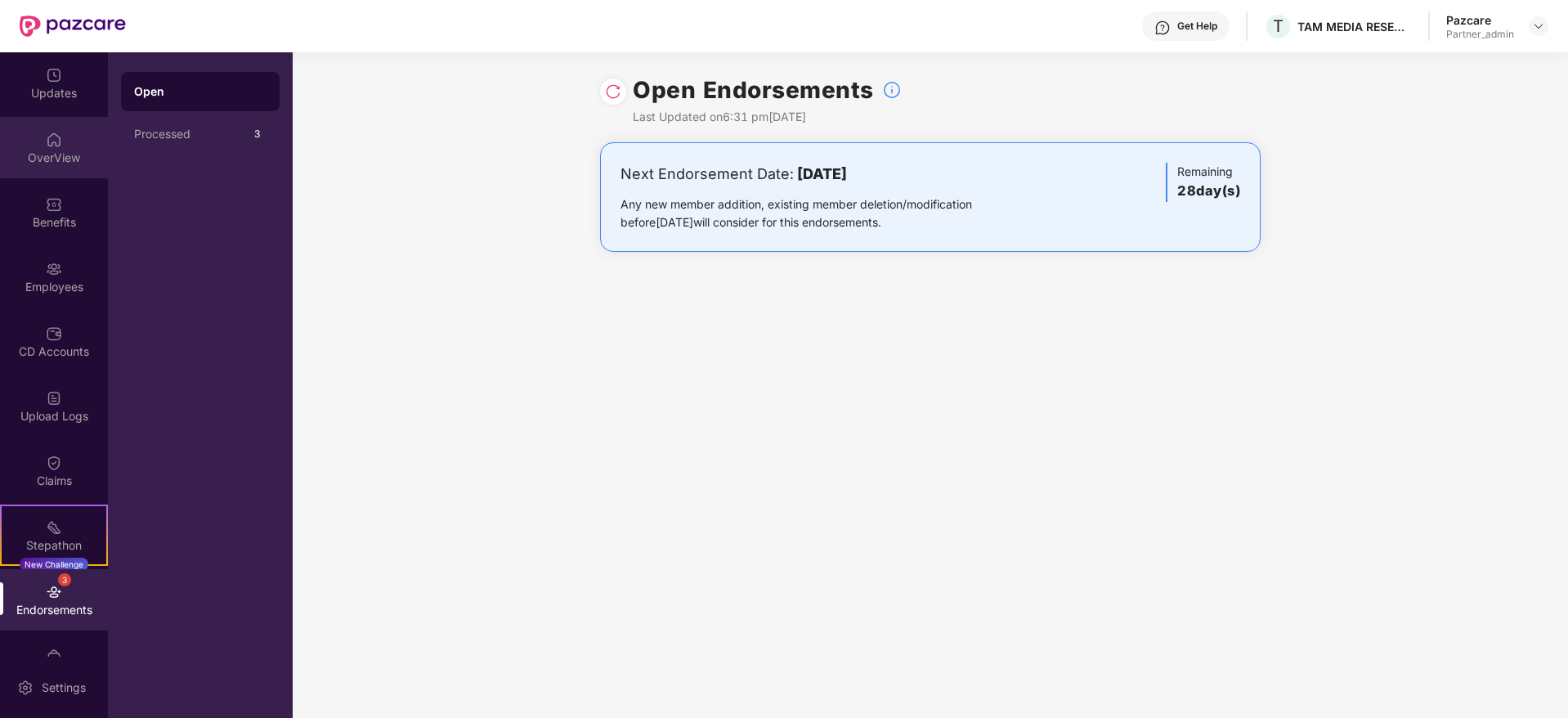
click at [41, 143] on div "OverView" at bounding box center [54, 147] width 108 height 61
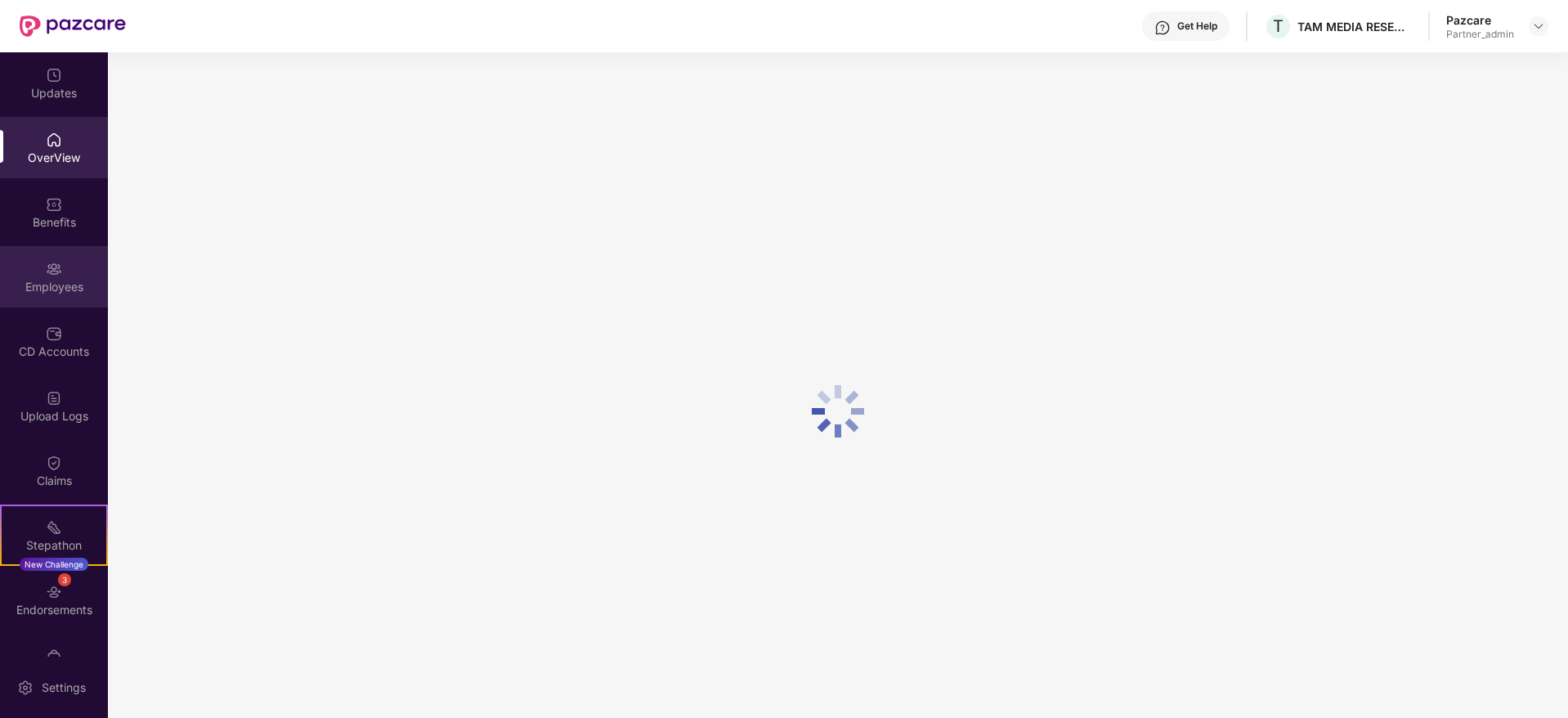
click at [55, 276] on img at bounding box center [54, 269] width 16 height 16
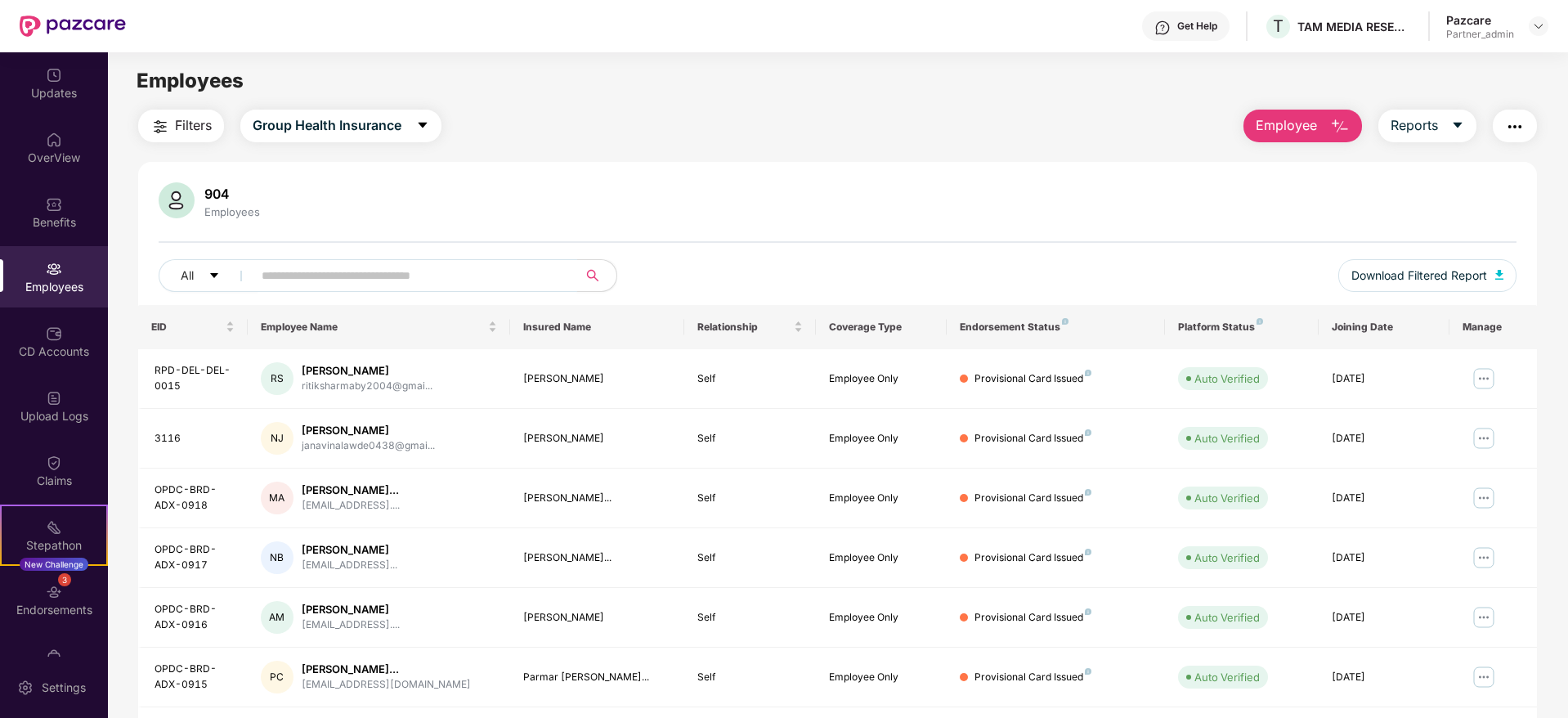
click at [364, 276] on input "text" at bounding box center [409, 276] width 294 height 24
paste input "**********"
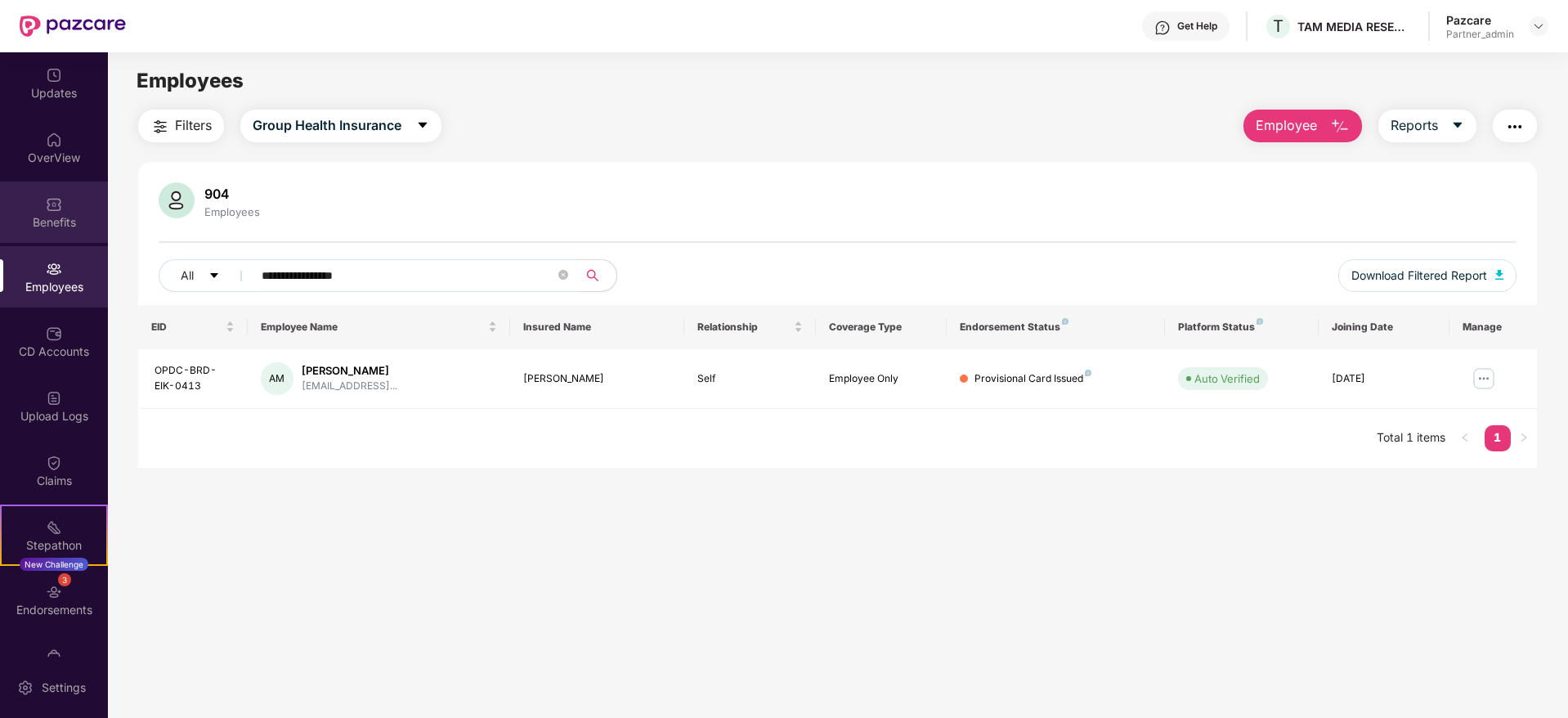
drag, startPoint x: 453, startPoint y: 270, endPoint x: 26, endPoint y: 209, distance: 431.3
click at [31, 209] on div "**********" at bounding box center [784, 385] width 1568 height 665
paste input "text"
drag, startPoint x: 444, startPoint y: 283, endPoint x: 0, endPoint y: 225, distance: 447.8
click at [0, 225] on div "**********" at bounding box center [784, 385] width 1568 height 665
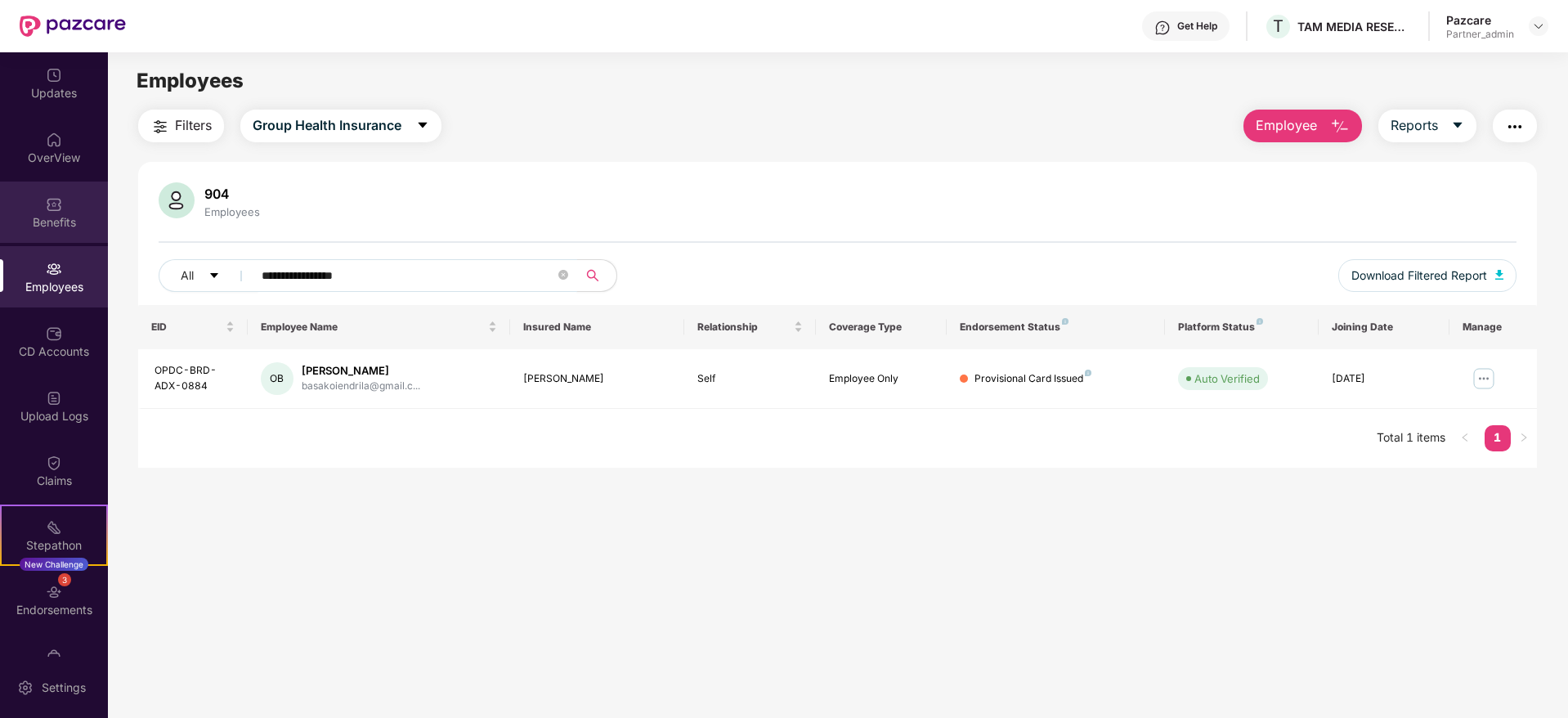
paste input "text"
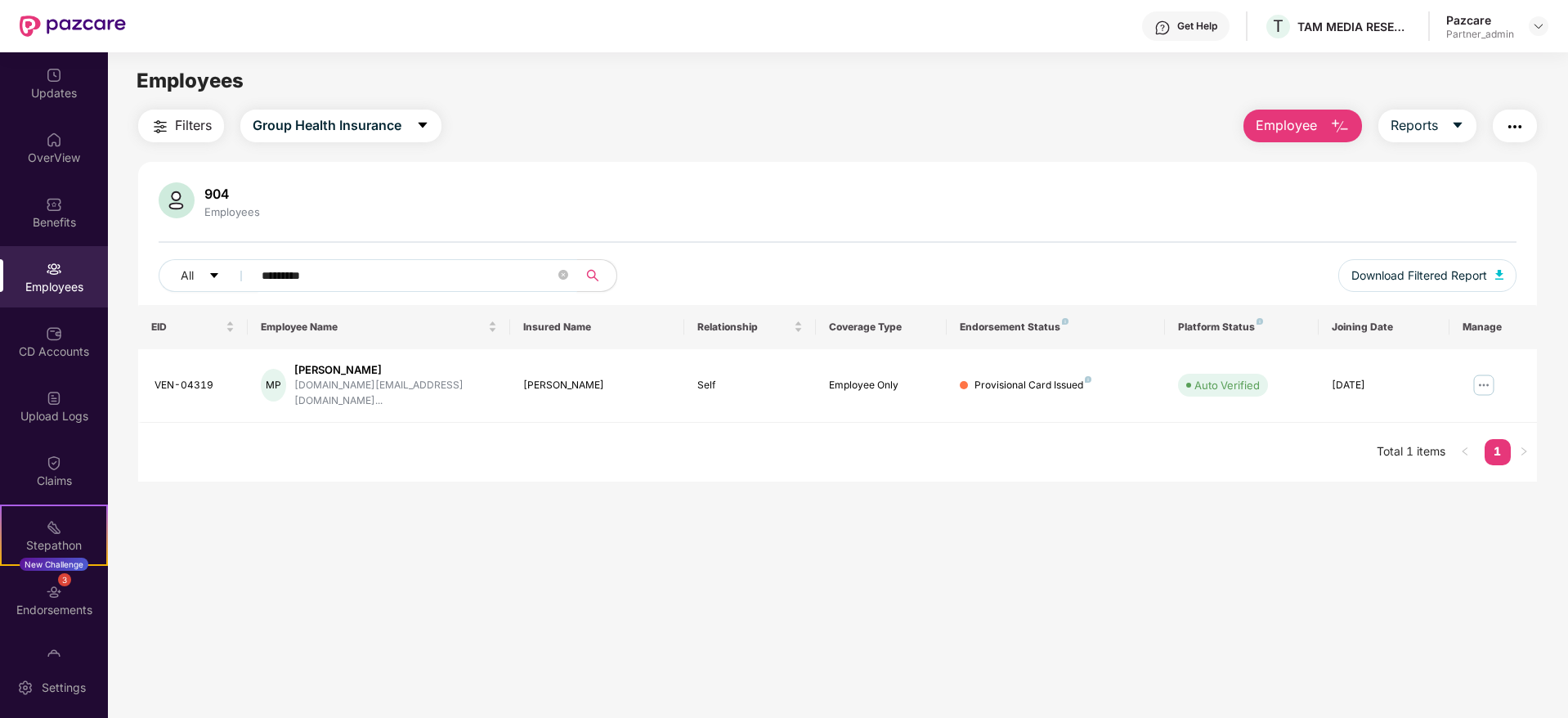
type input "*********"
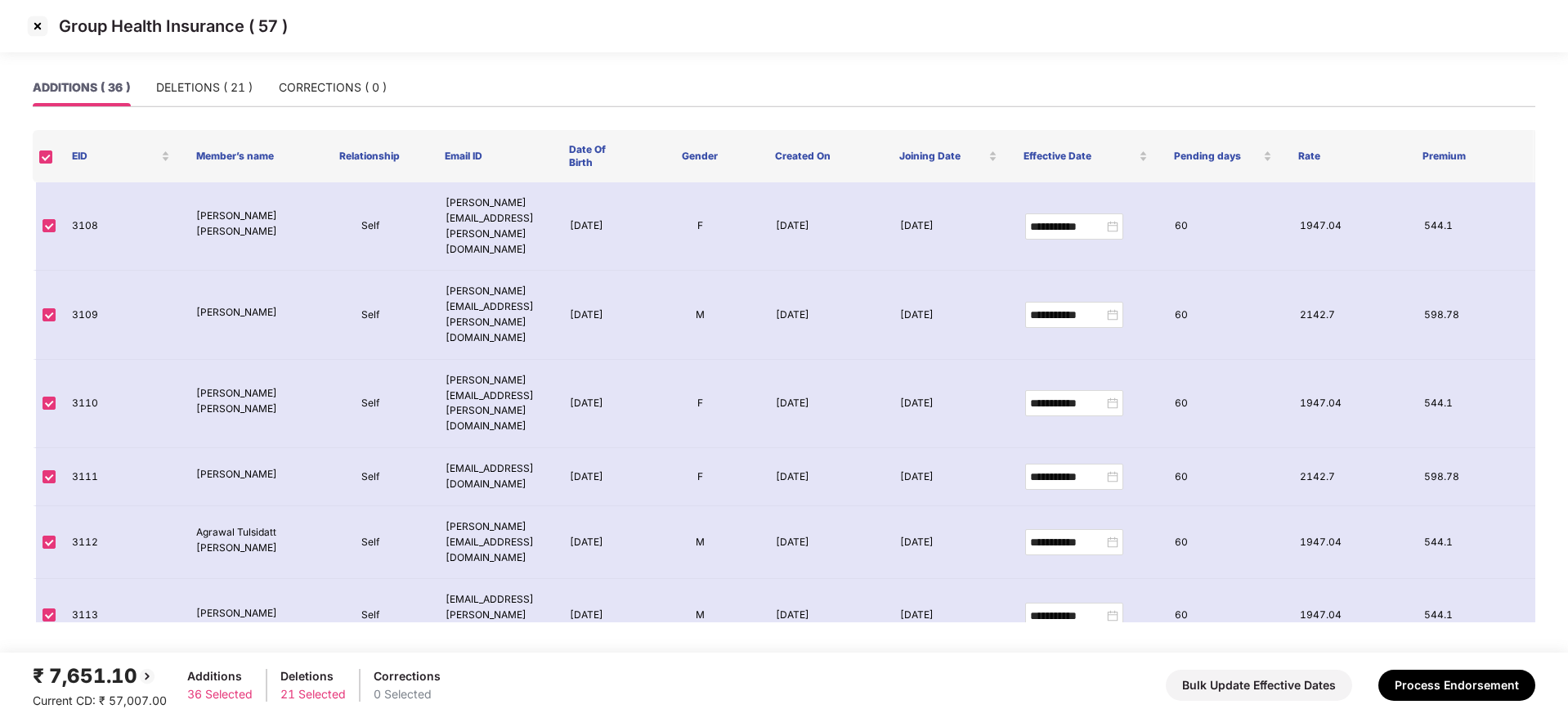
click at [44, 27] on img at bounding box center [37, 26] width 26 height 26
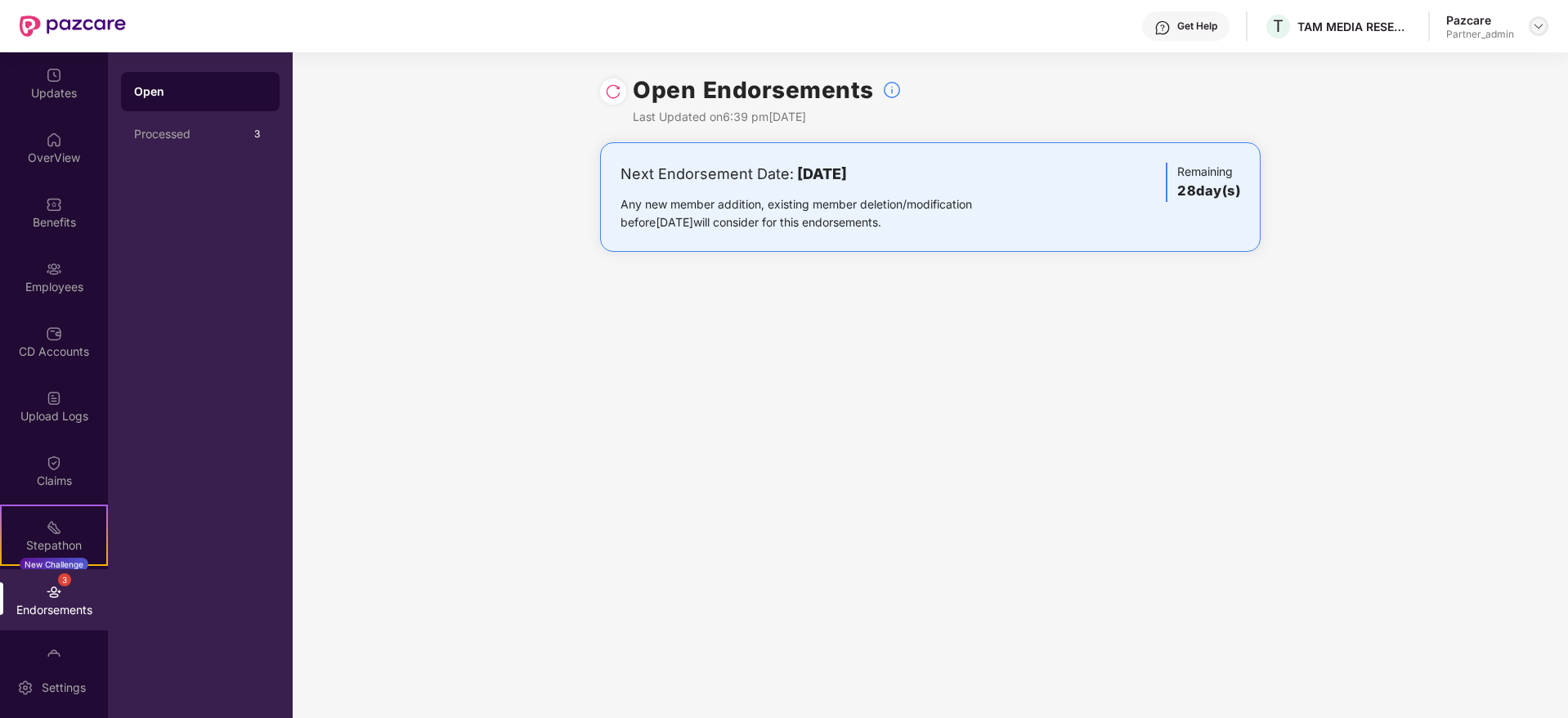
click at [1545, 22] on div at bounding box center [1538, 26] width 20 height 20
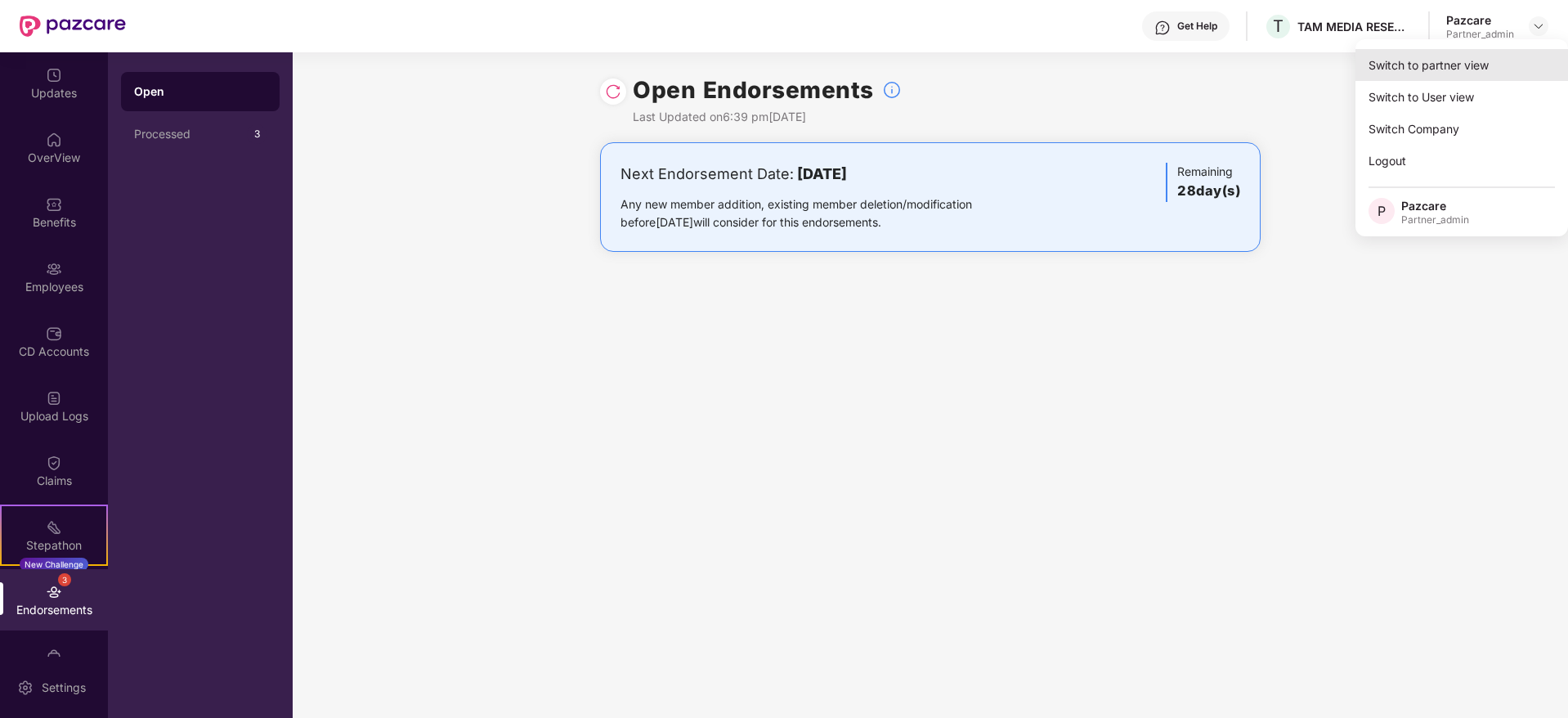
click at [1438, 76] on div "Switch to partner view" at bounding box center [1462, 65] width 213 height 32
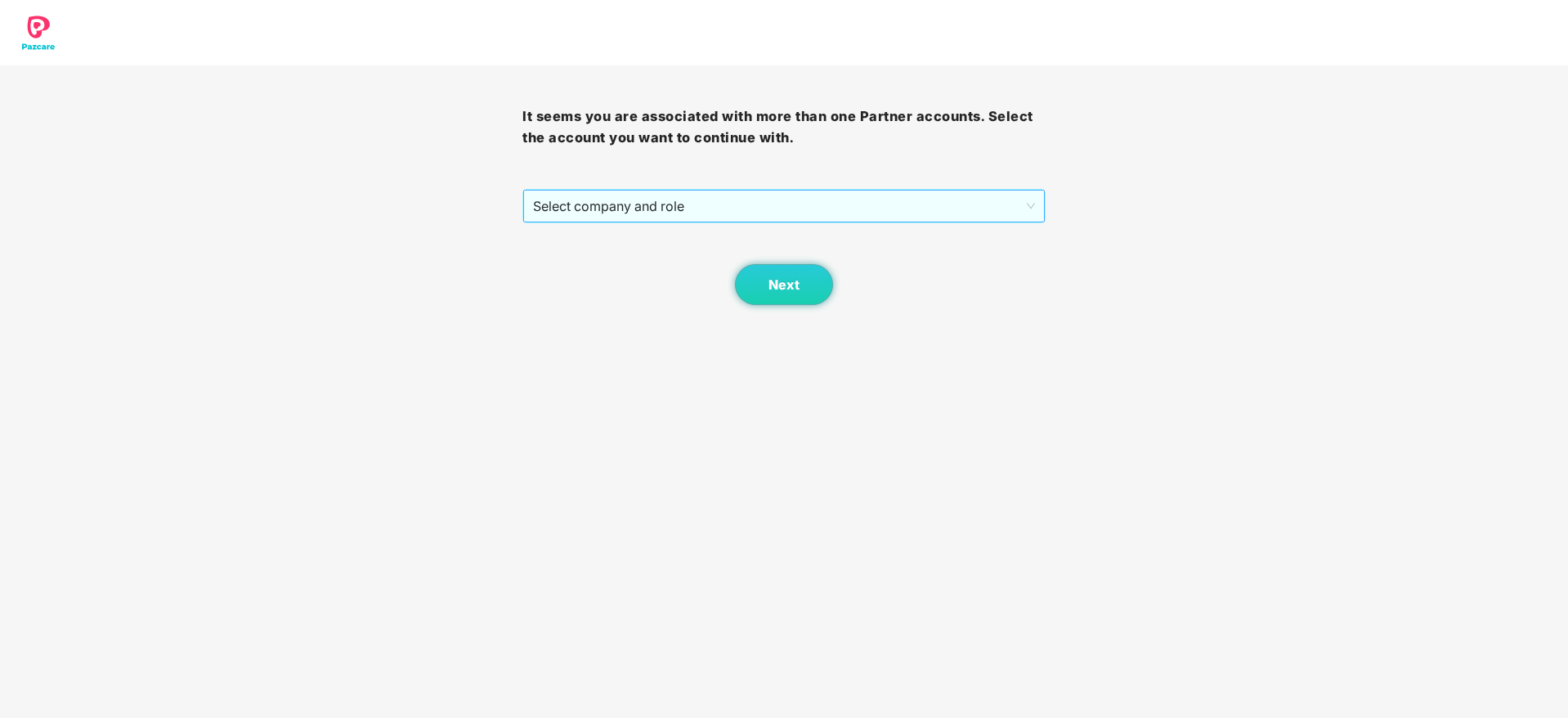
click at [623, 207] on span "Select company and role" at bounding box center [784, 206] width 501 height 31
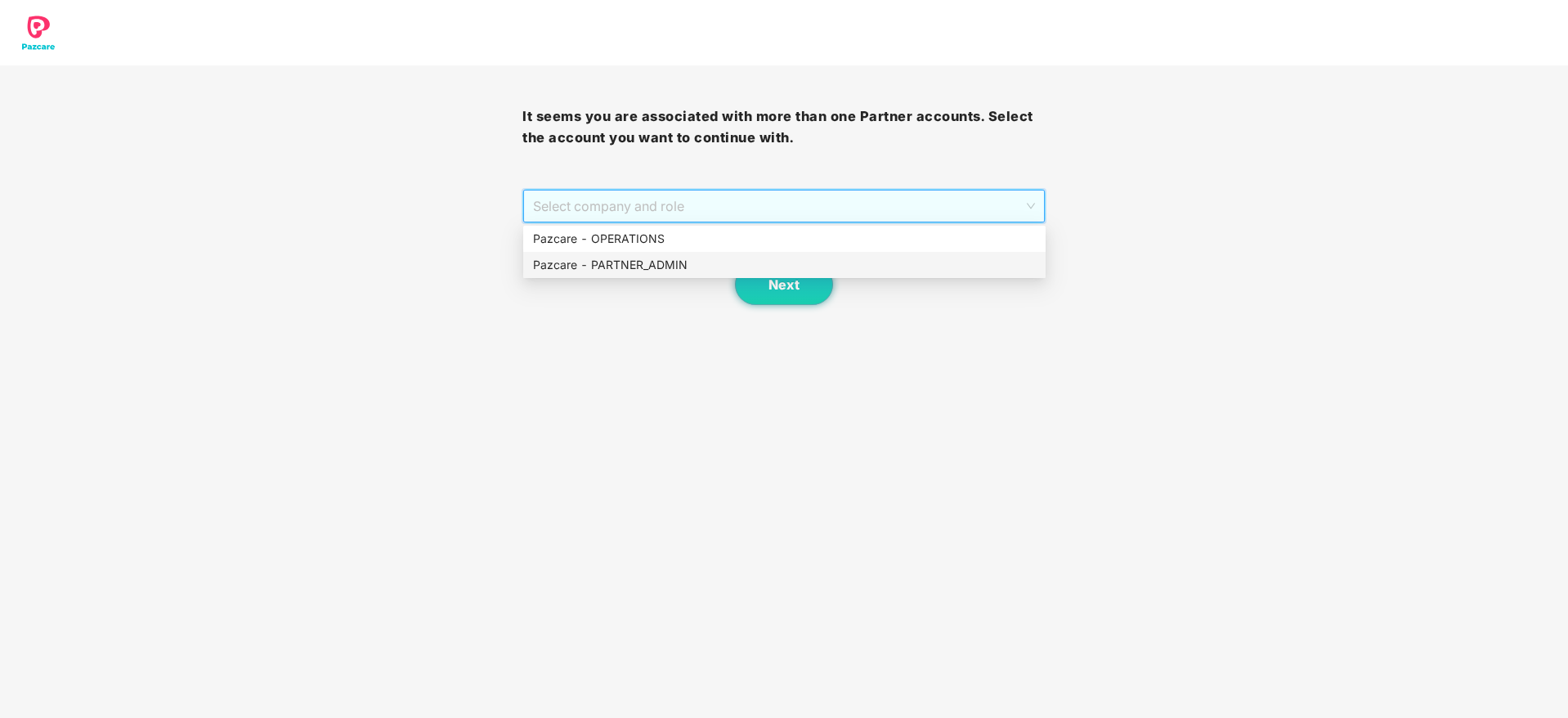
drag, startPoint x: 633, startPoint y: 258, endPoint x: 643, endPoint y: 258, distance: 10.0
click at [634, 258] on div "Pazcare - PARTNER_ADMIN" at bounding box center [784, 264] width 503 height 18
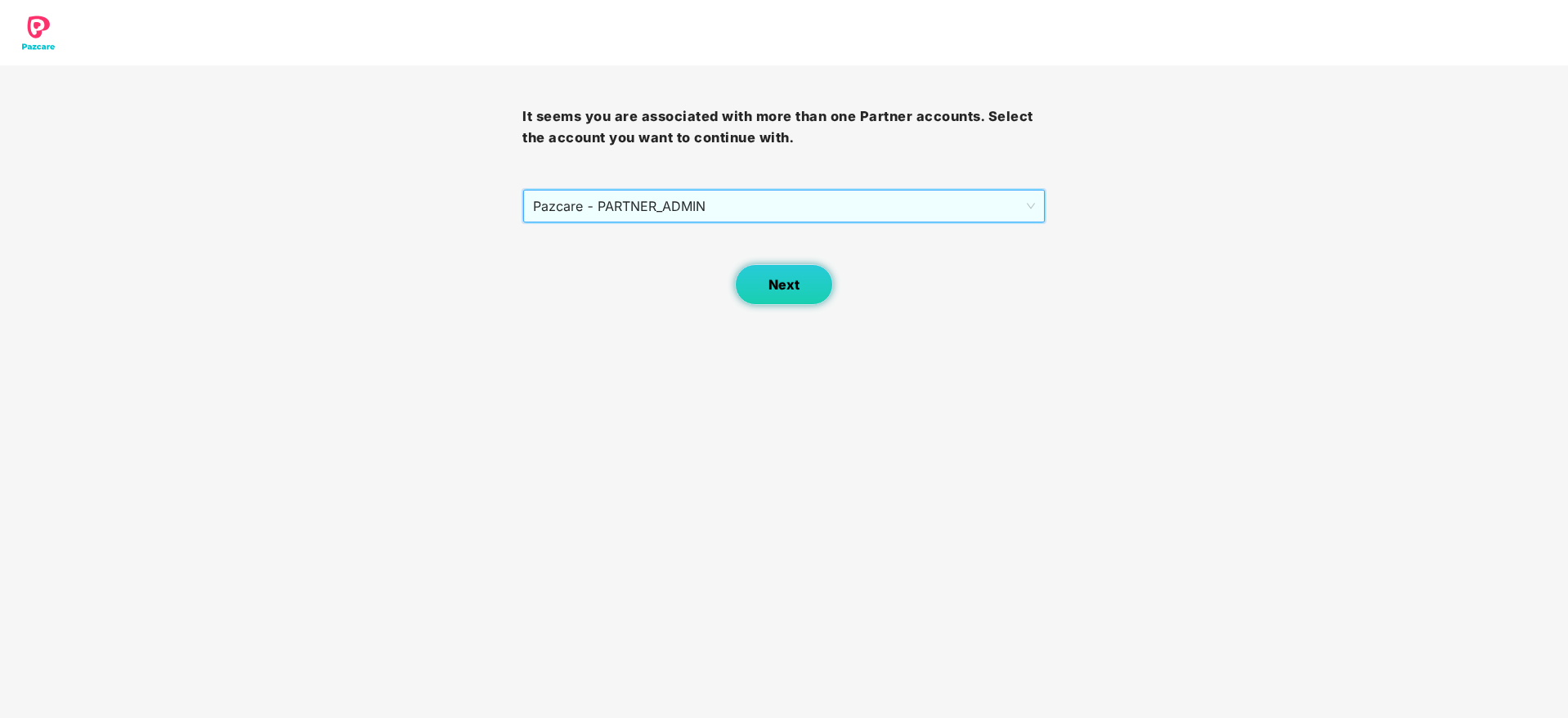
click at [819, 303] on button "Next" at bounding box center [784, 284] width 98 height 41
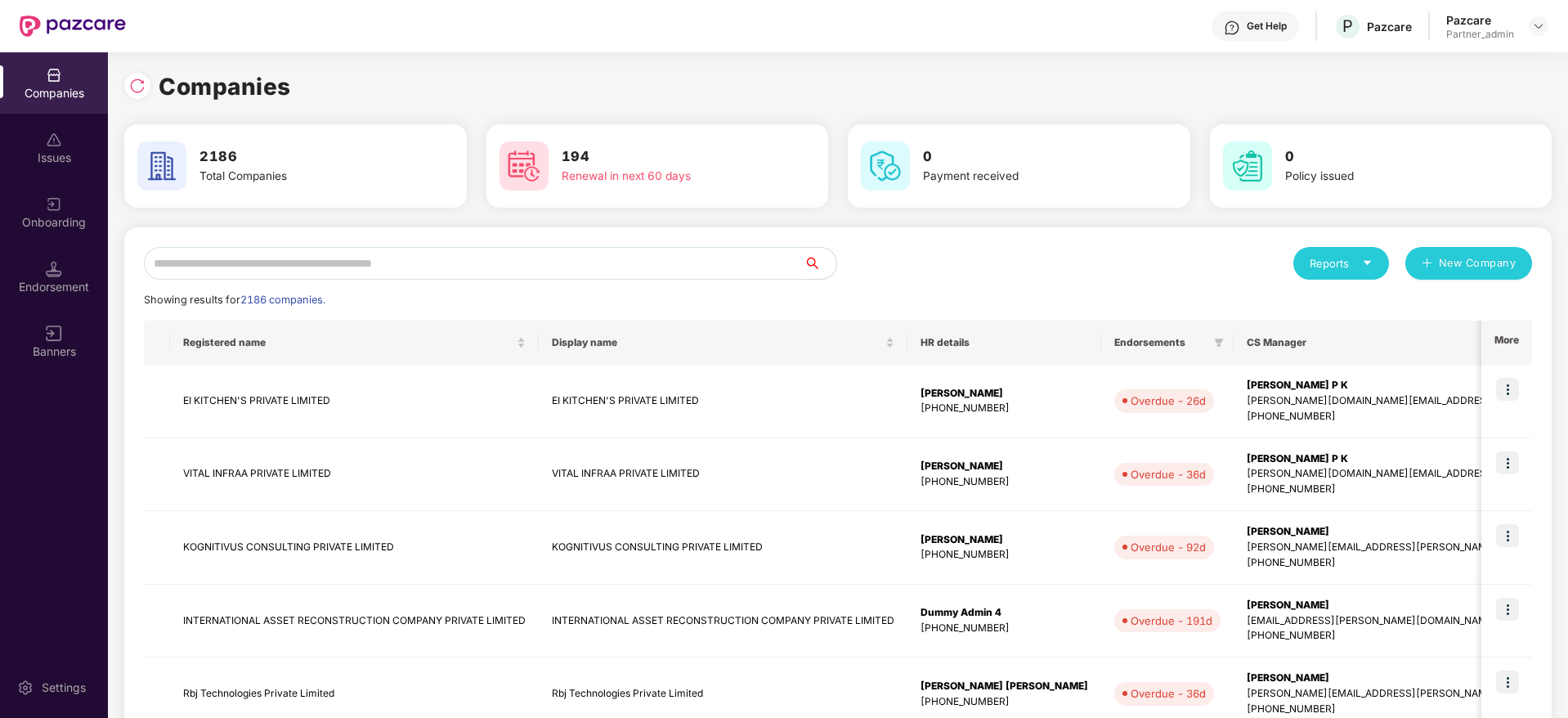
click at [479, 264] on input "text" at bounding box center [473, 264] width 659 height 33
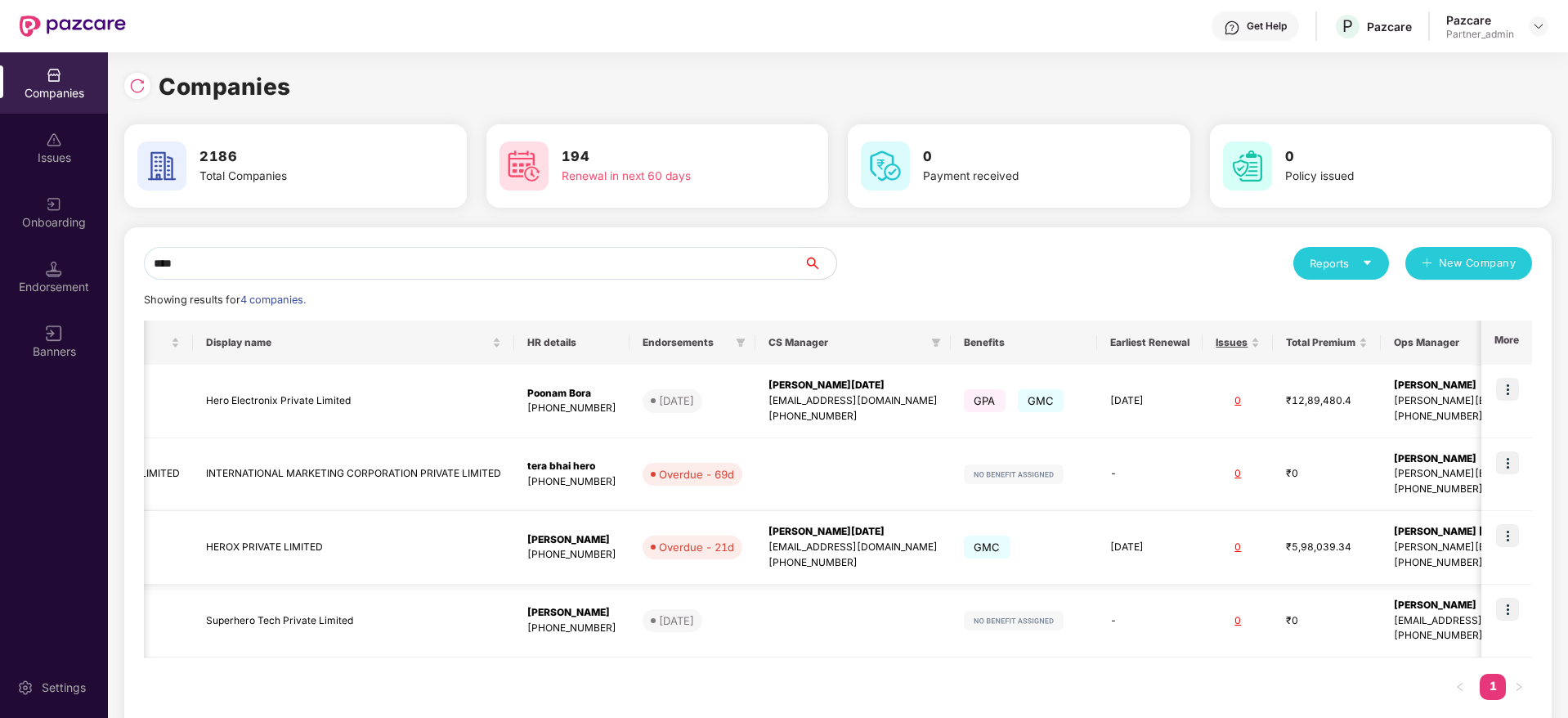
scroll to position [0, 368]
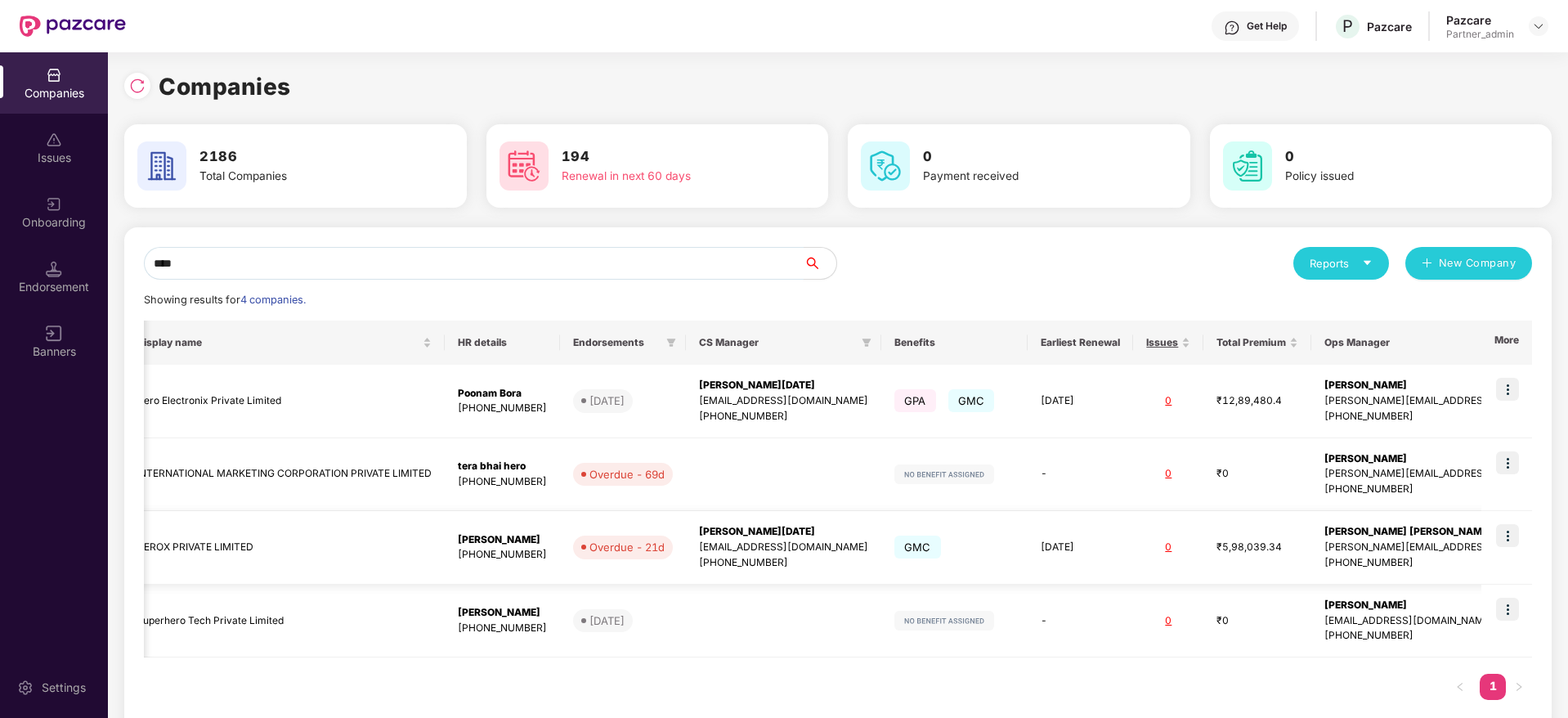
type input "****"
